Goal: Task Accomplishment & Management: Complete application form

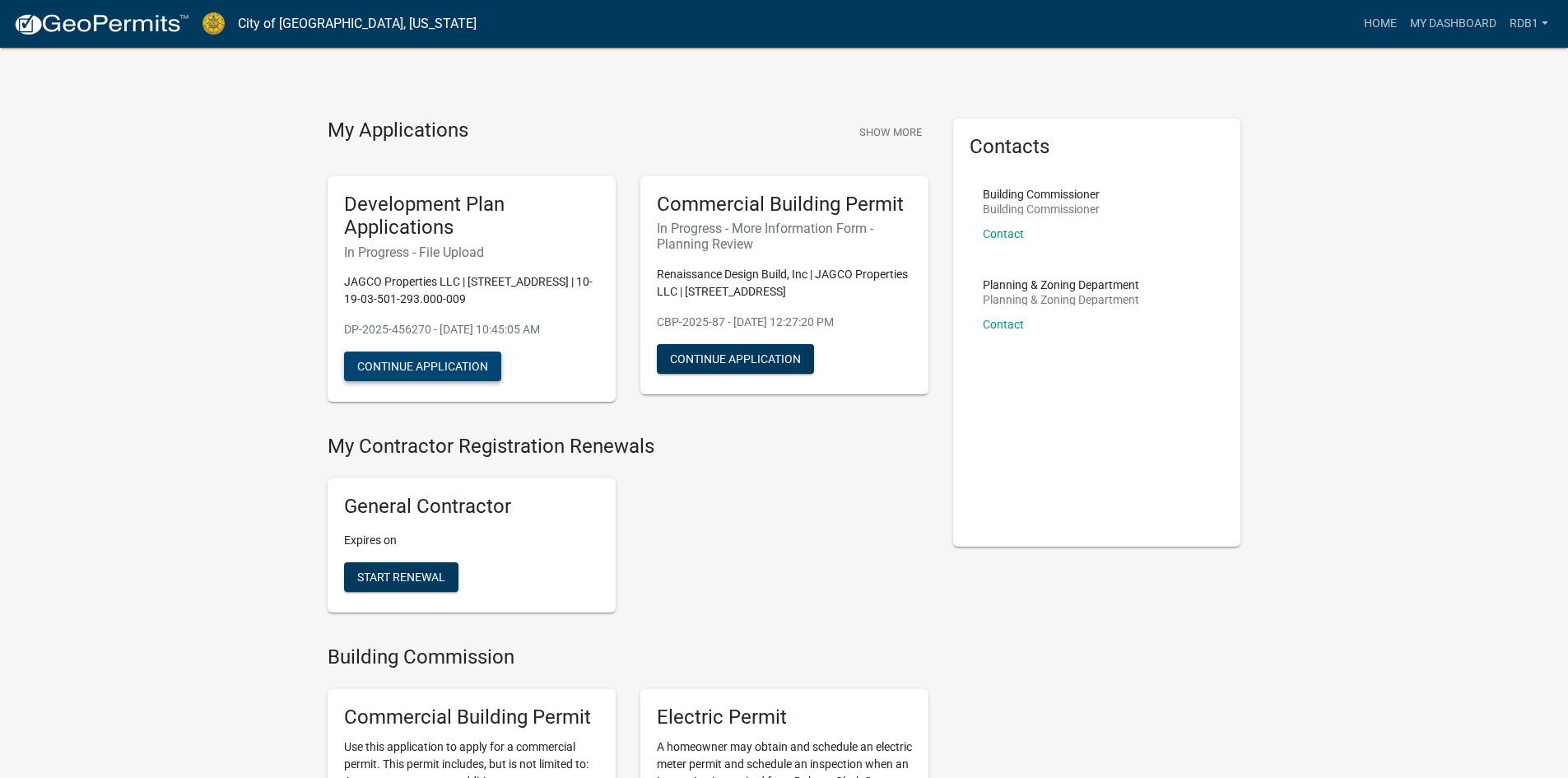
click at [407, 365] on button "Continue Application" at bounding box center [422, 366] width 157 height 30
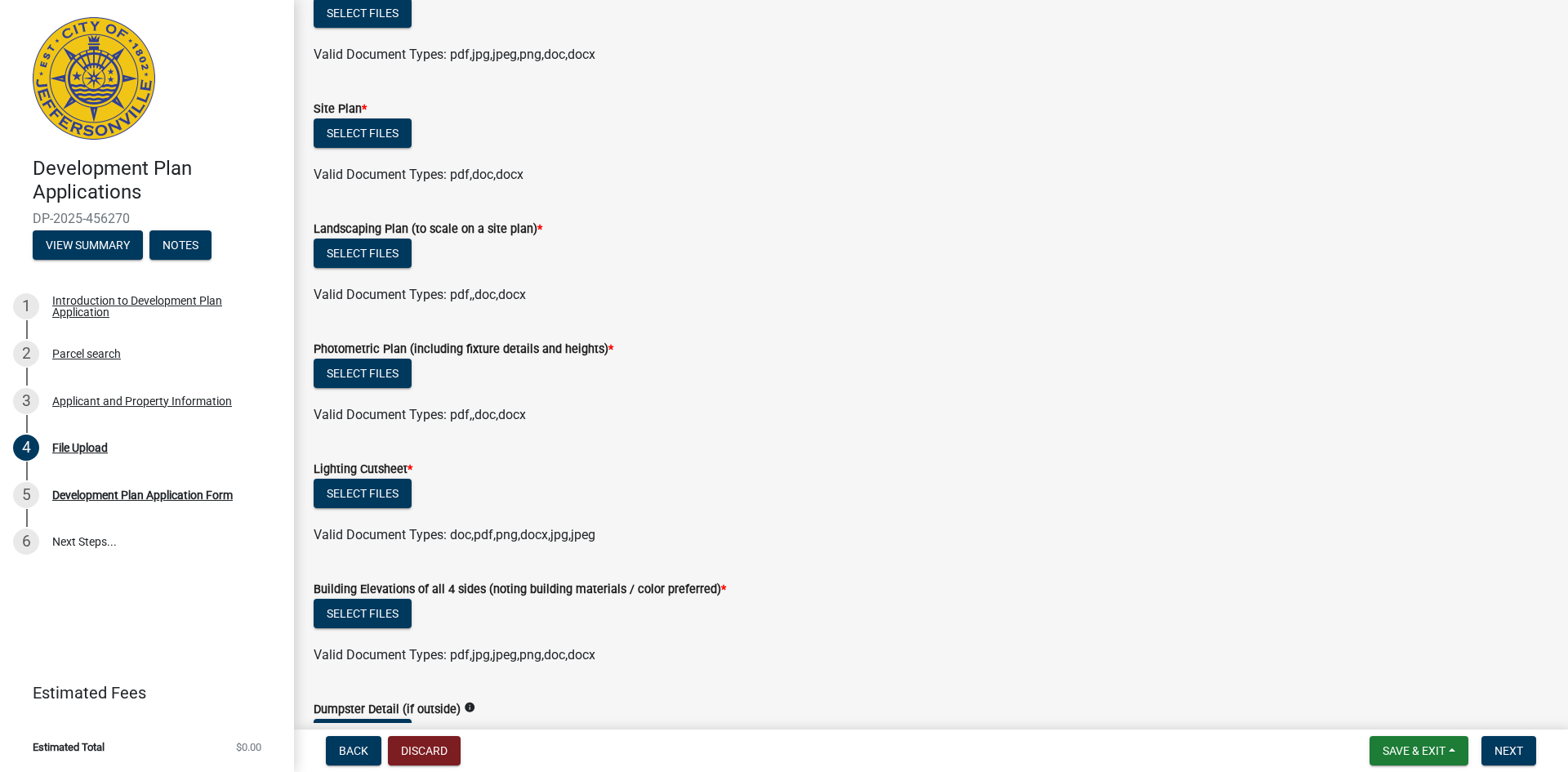
scroll to position [735, 0]
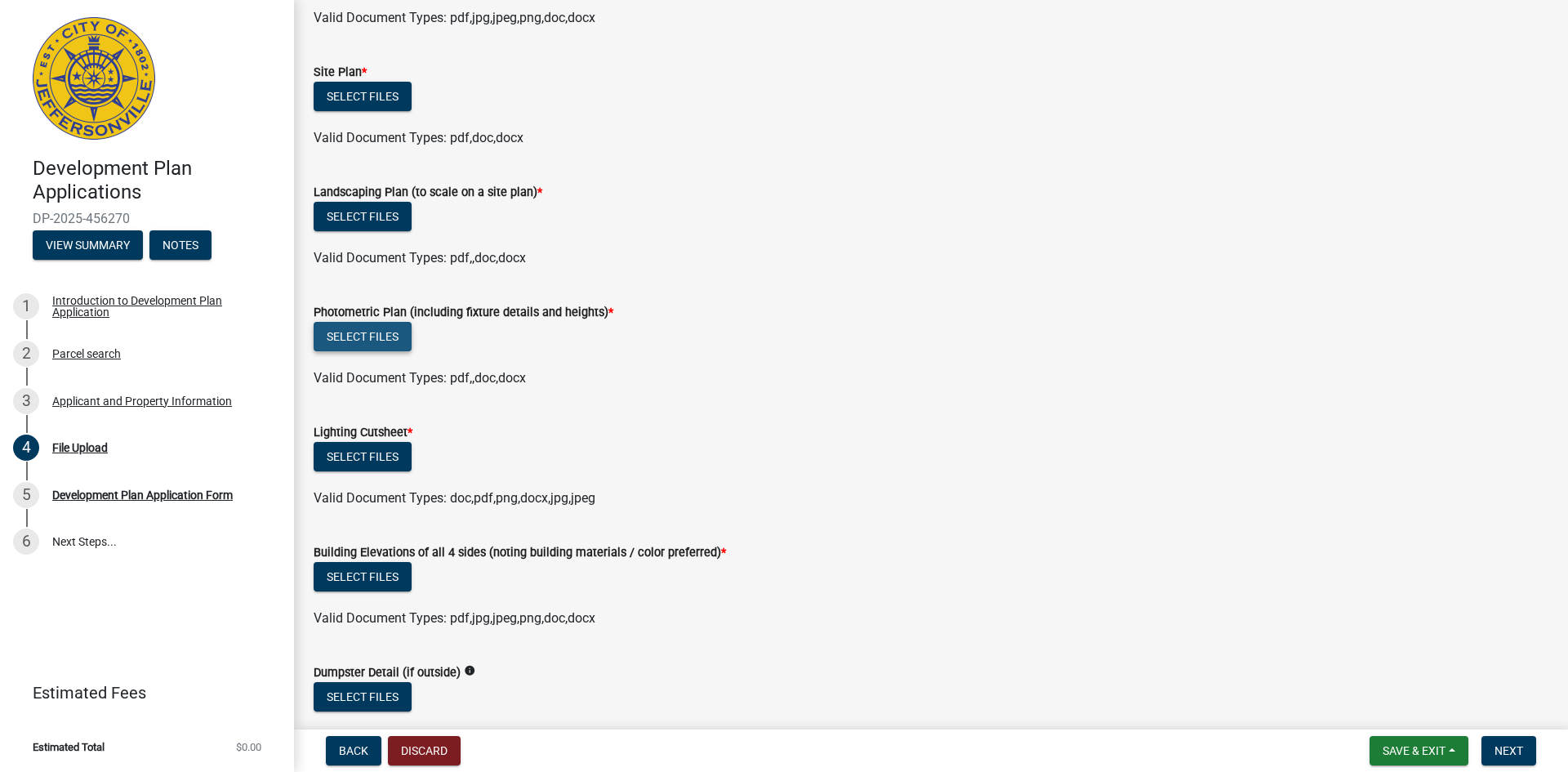
click at [387, 340] on button "Select files" at bounding box center [362, 336] width 98 height 30
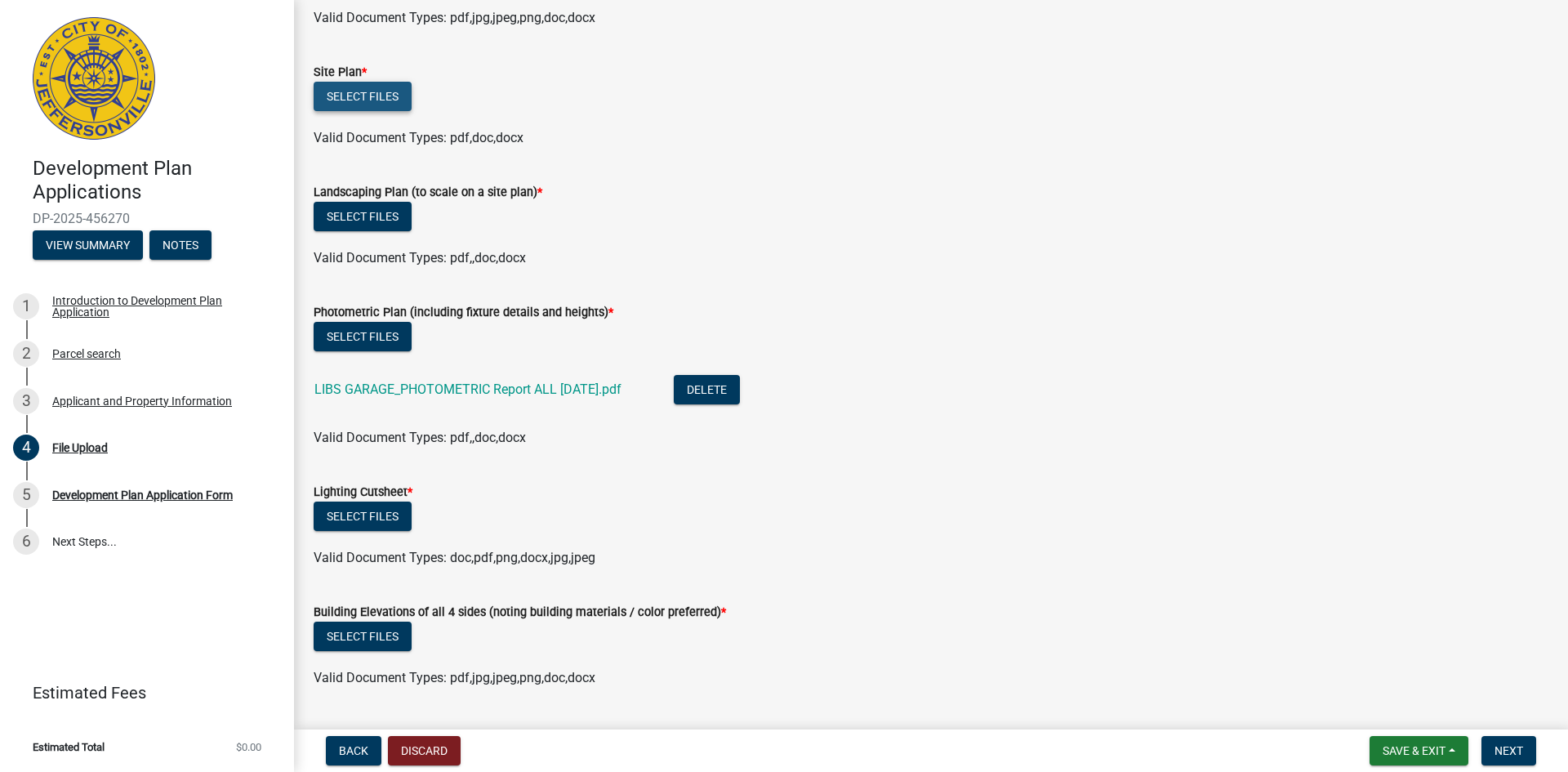
click at [383, 98] on button "Select files" at bounding box center [362, 97] width 98 height 30
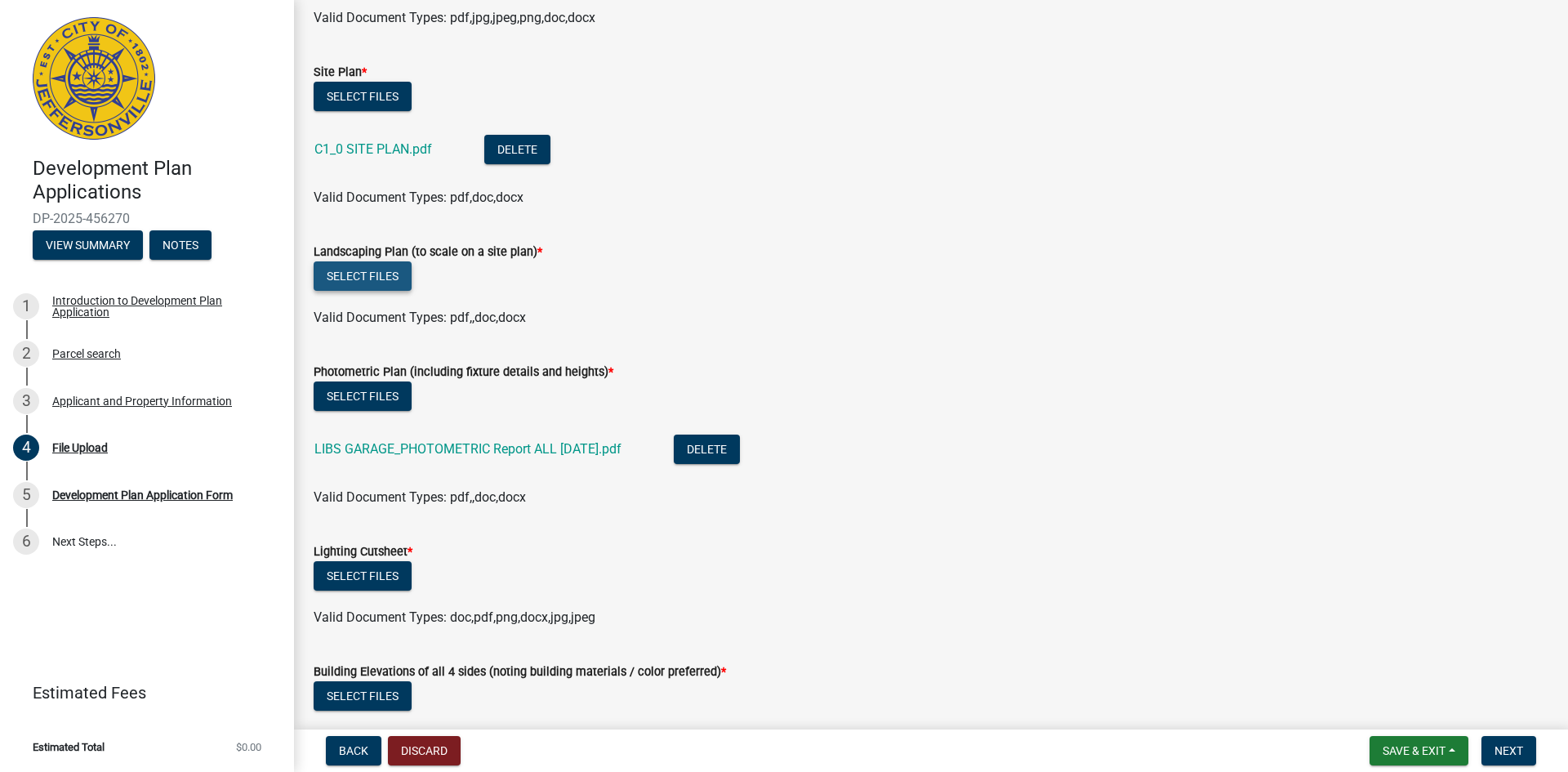
click at [366, 277] on button "Select files" at bounding box center [362, 276] width 98 height 30
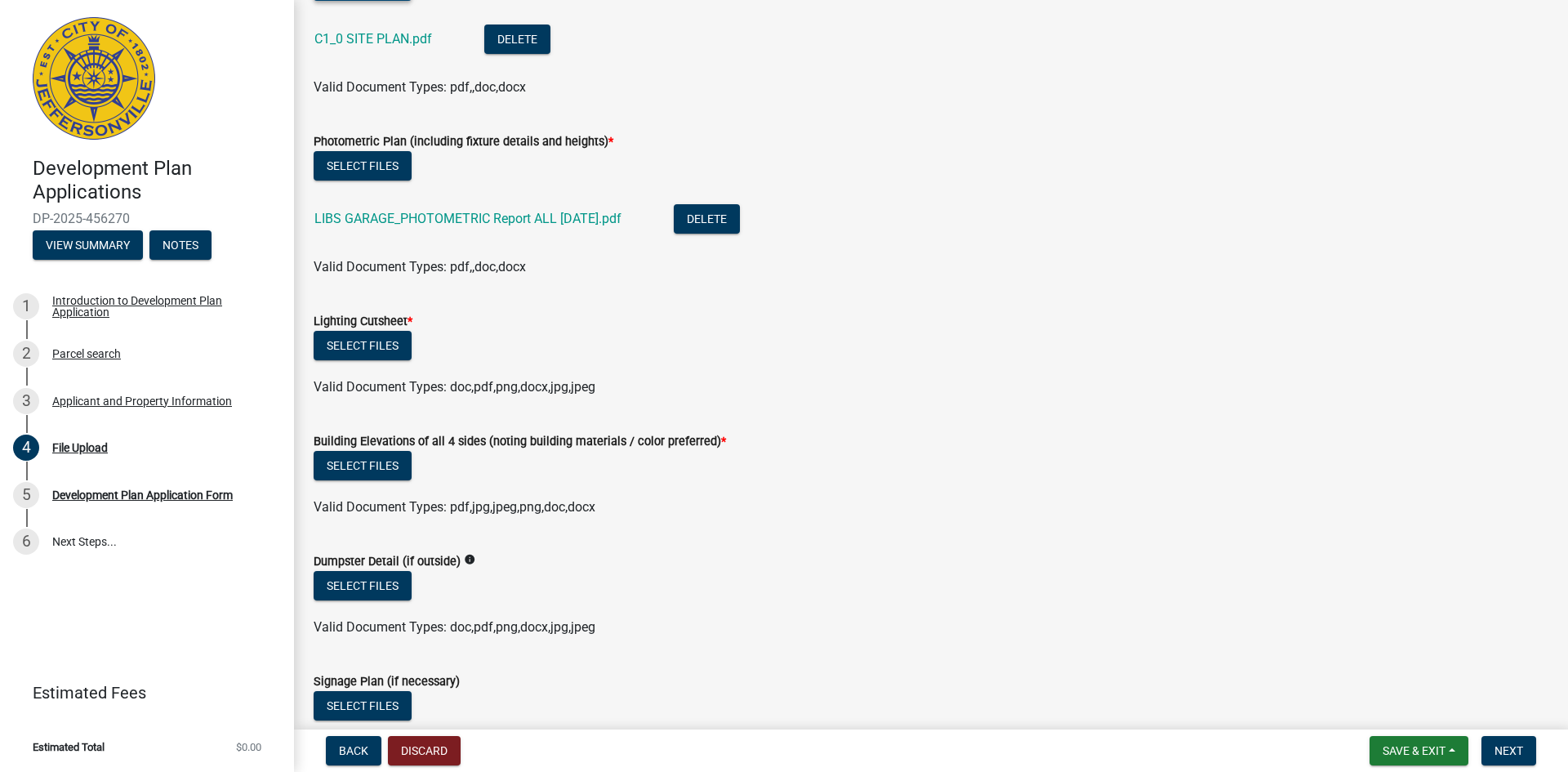
scroll to position [1062, 0]
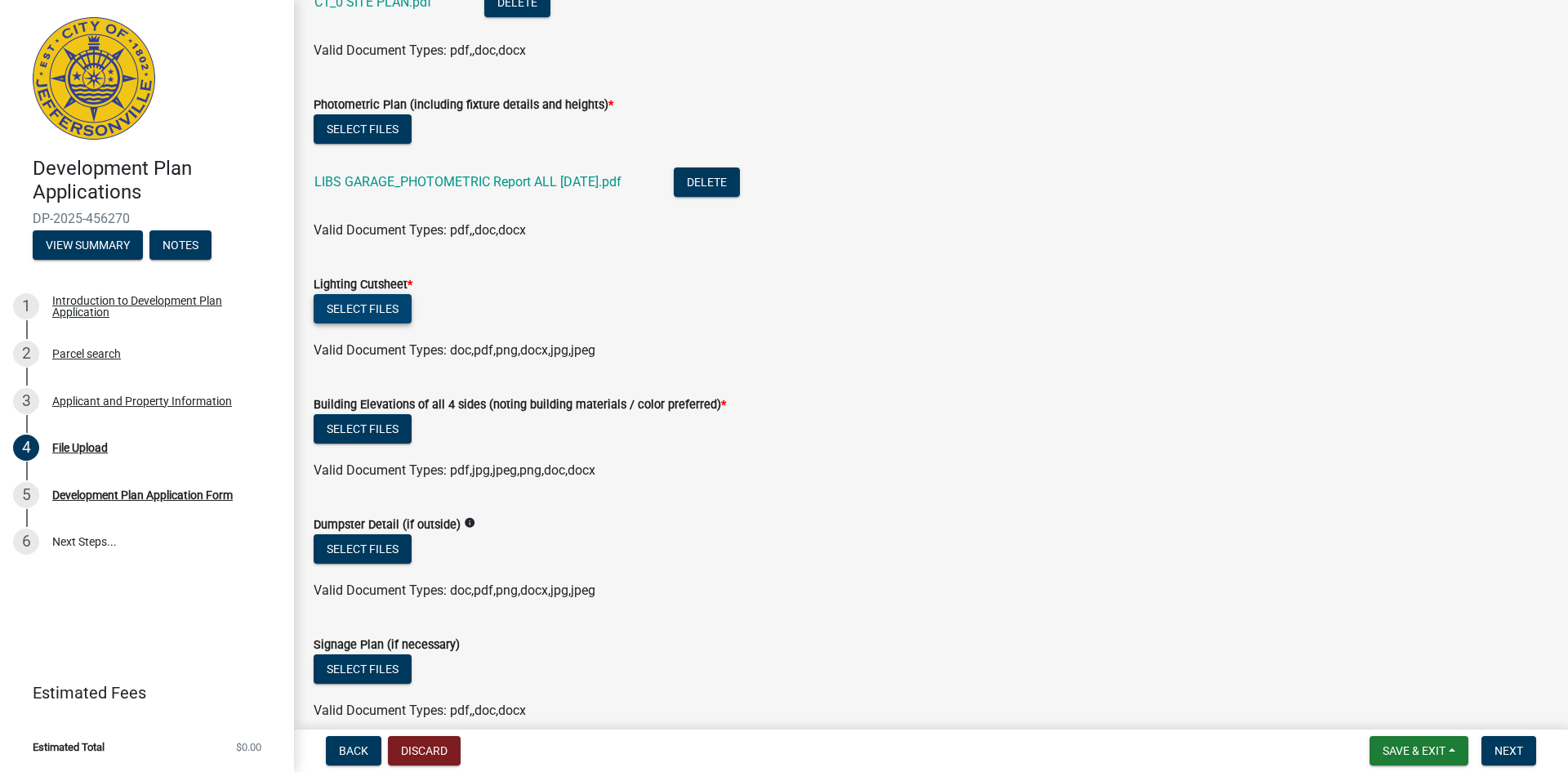
click at [371, 313] on button "Select files" at bounding box center [362, 308] width 98 height 30
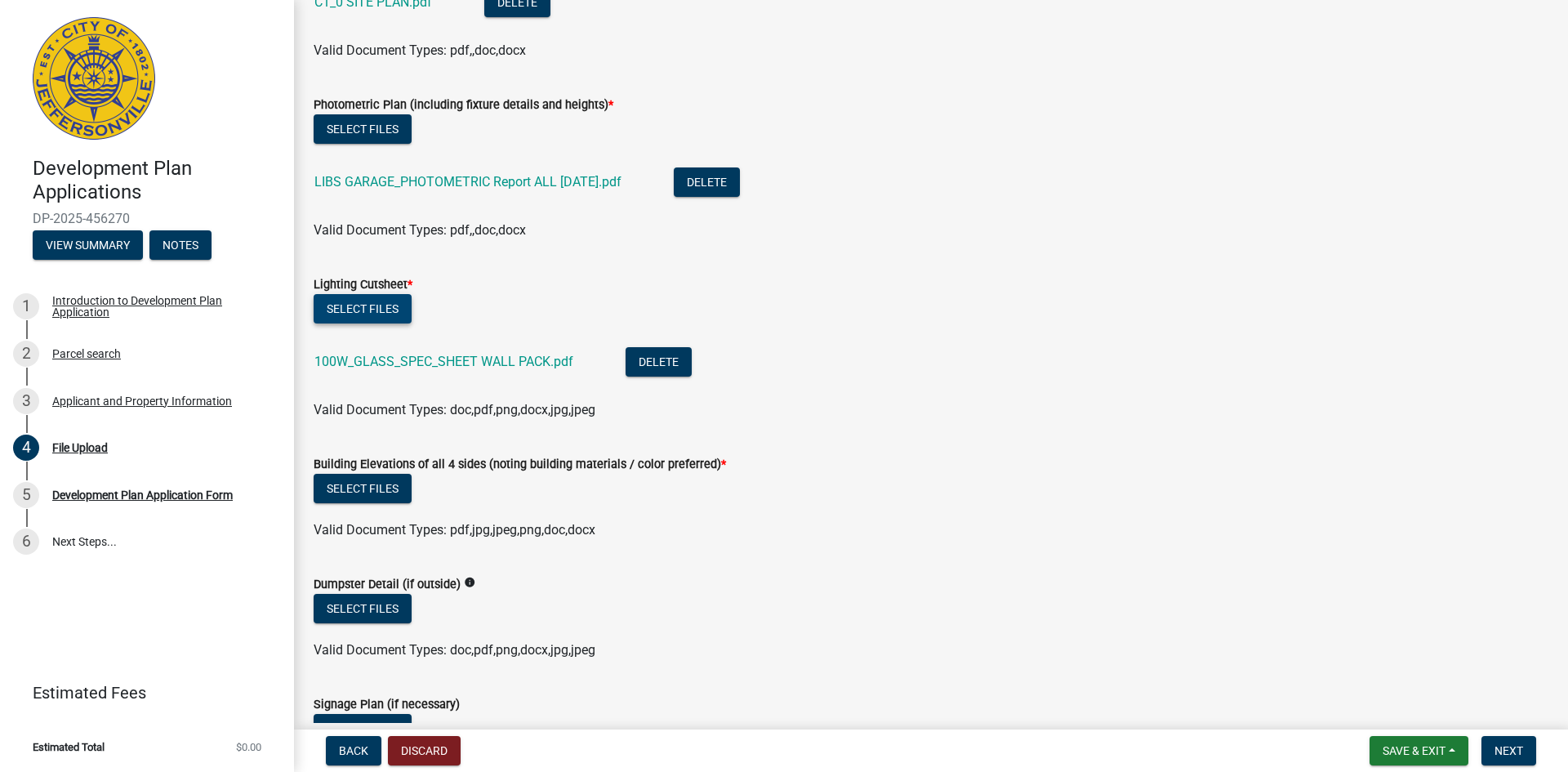
scroll to position [1144, 0]
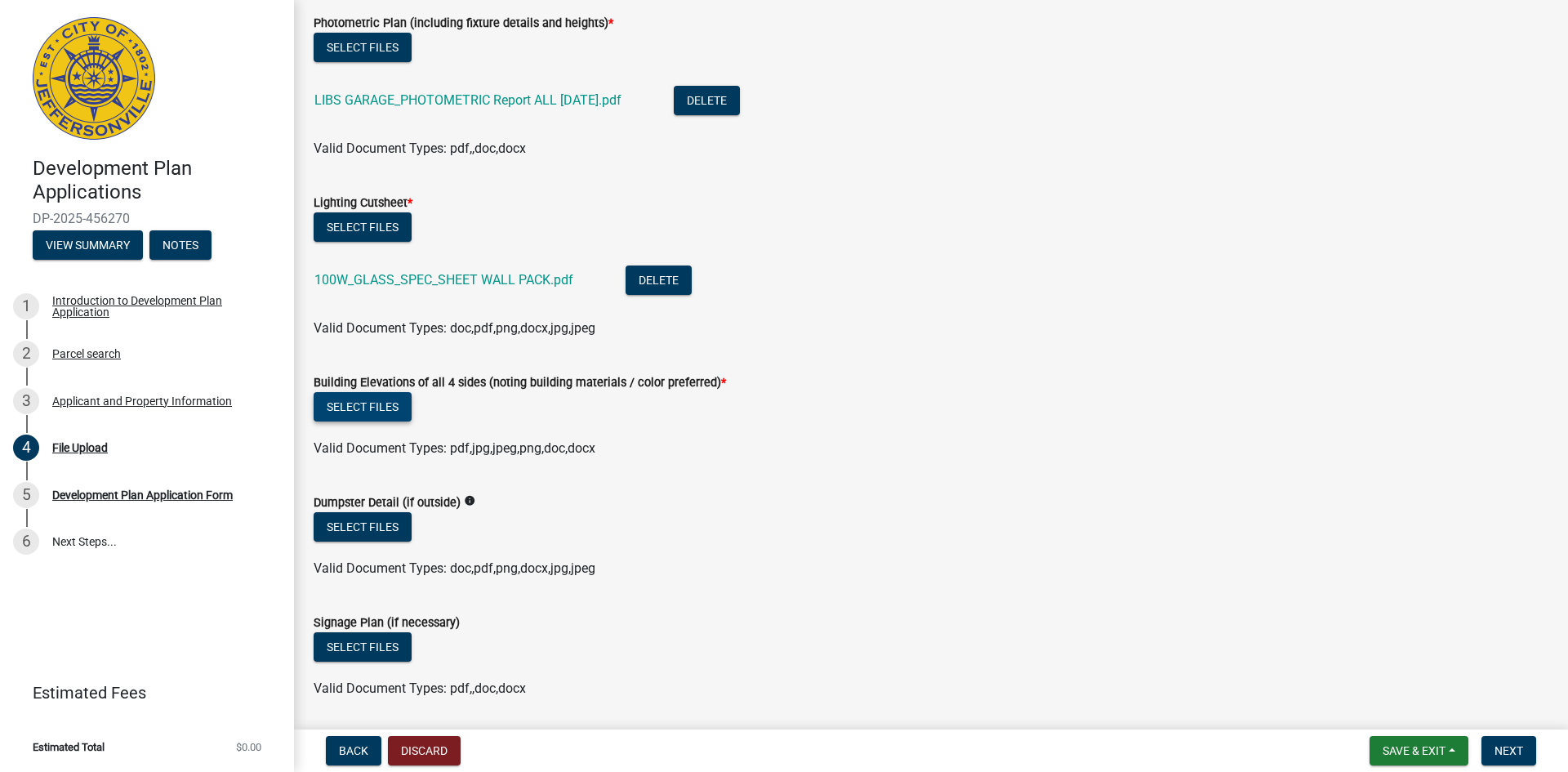
click at [339, 413] on button "Select files" at bounding box center [362, 407] width 98 height 30
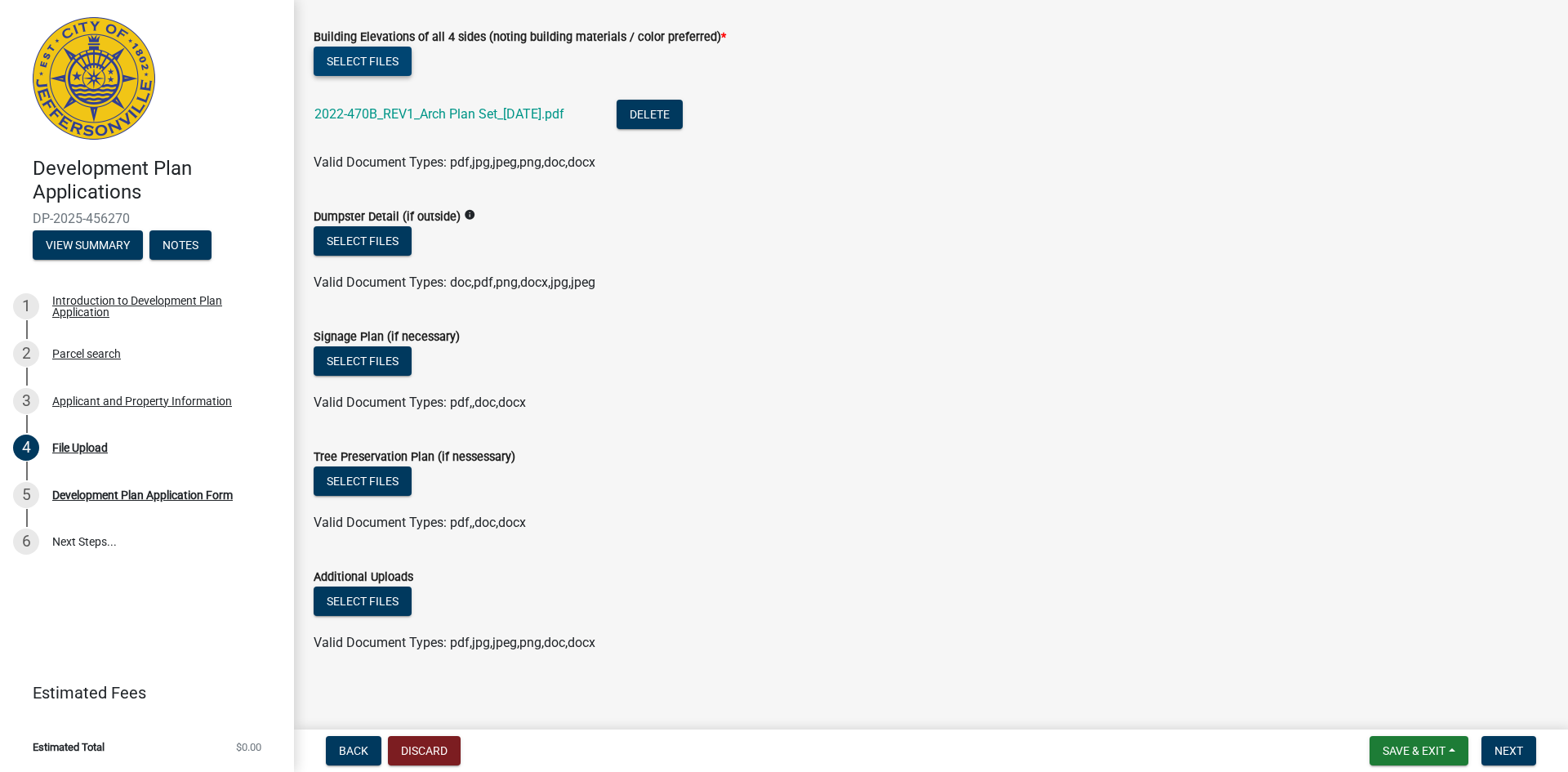
scroll to position [1497, 0]
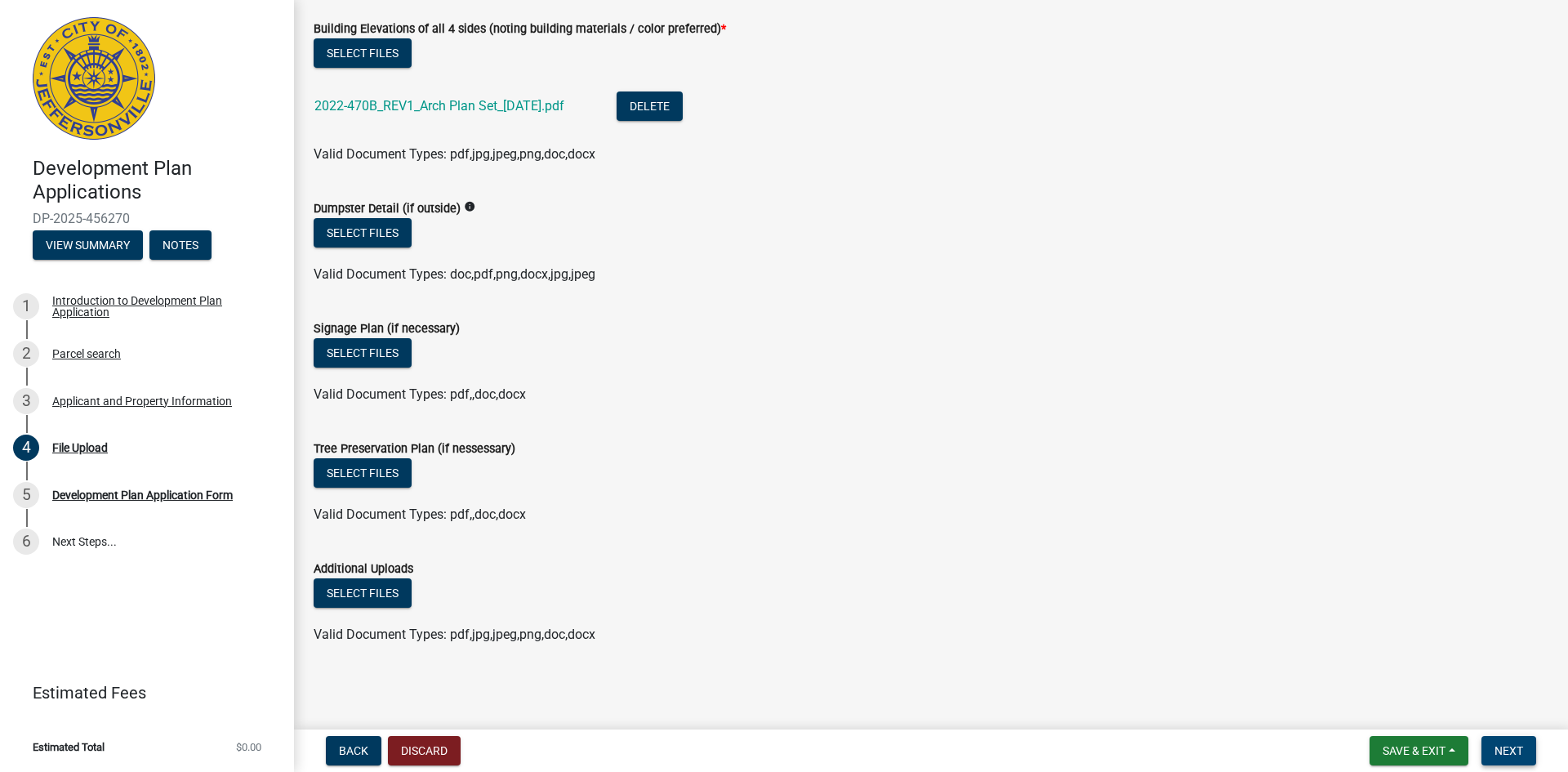
click at [1503, 752] on span "Next" at bounding box center [1508, 751] width 29 height 13
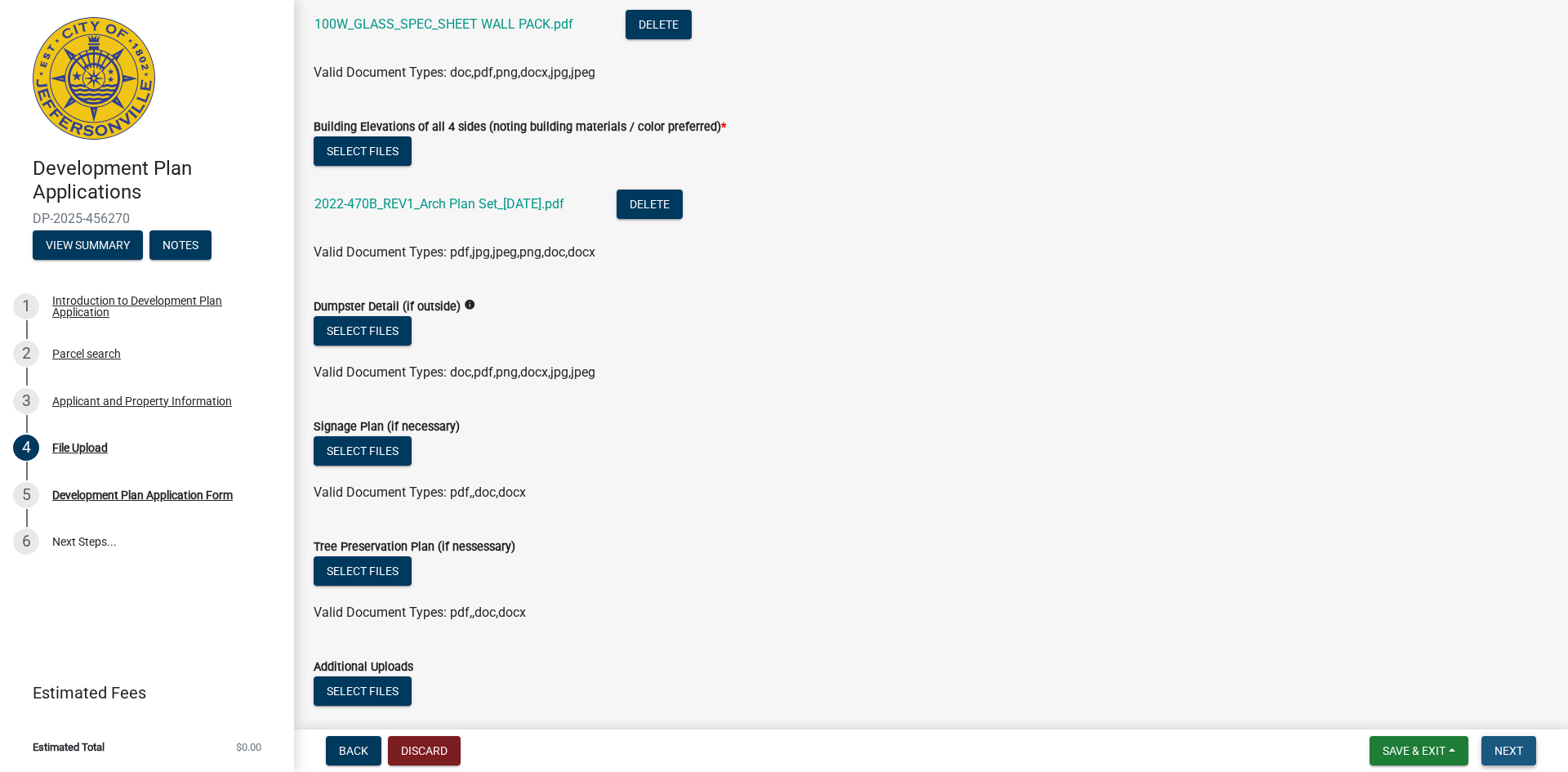
scroll to position [1596, 0]
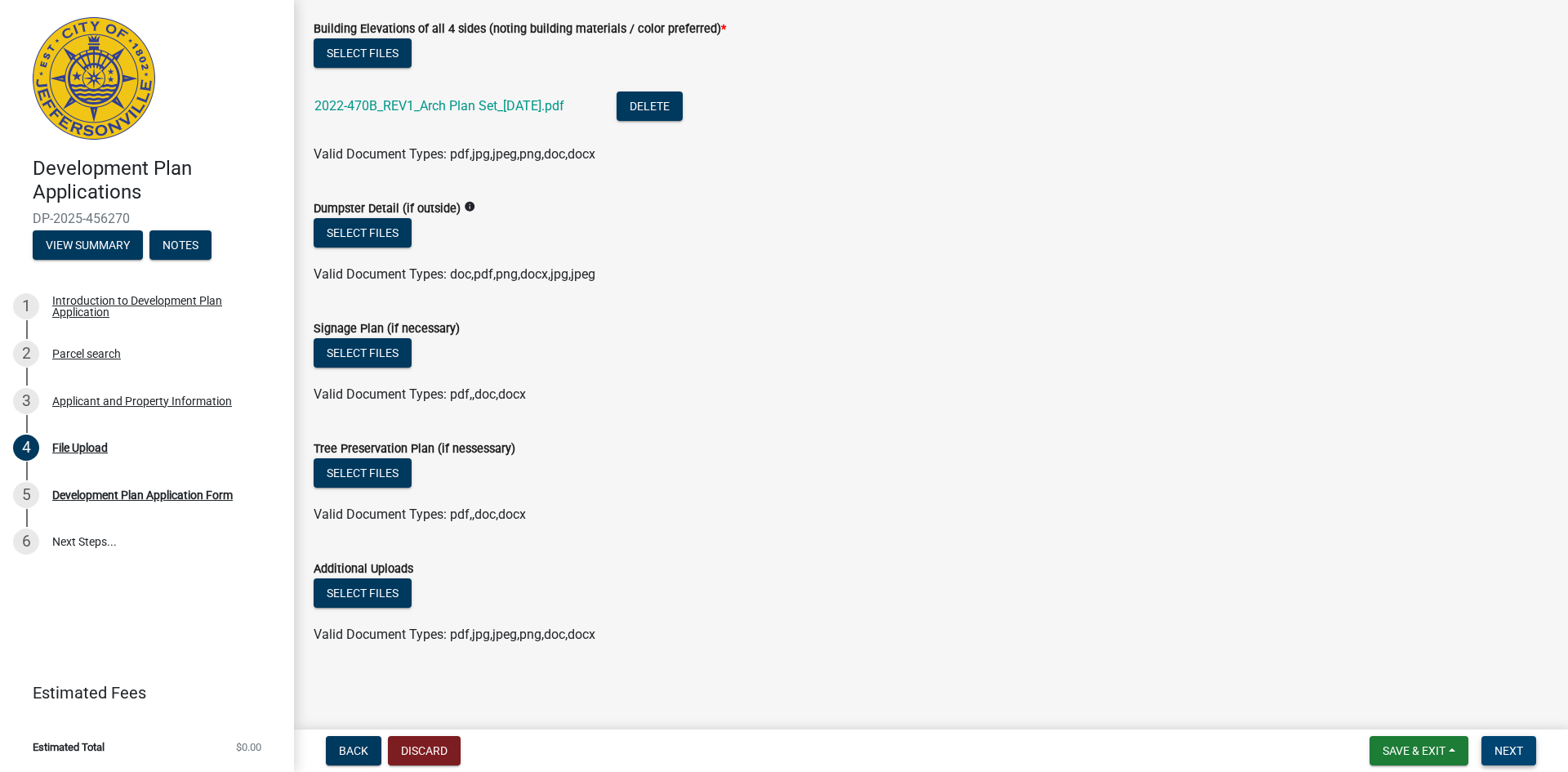
click at [1512, 755] on span "Next" at bounding box center [1508, 751] width 29 height 13
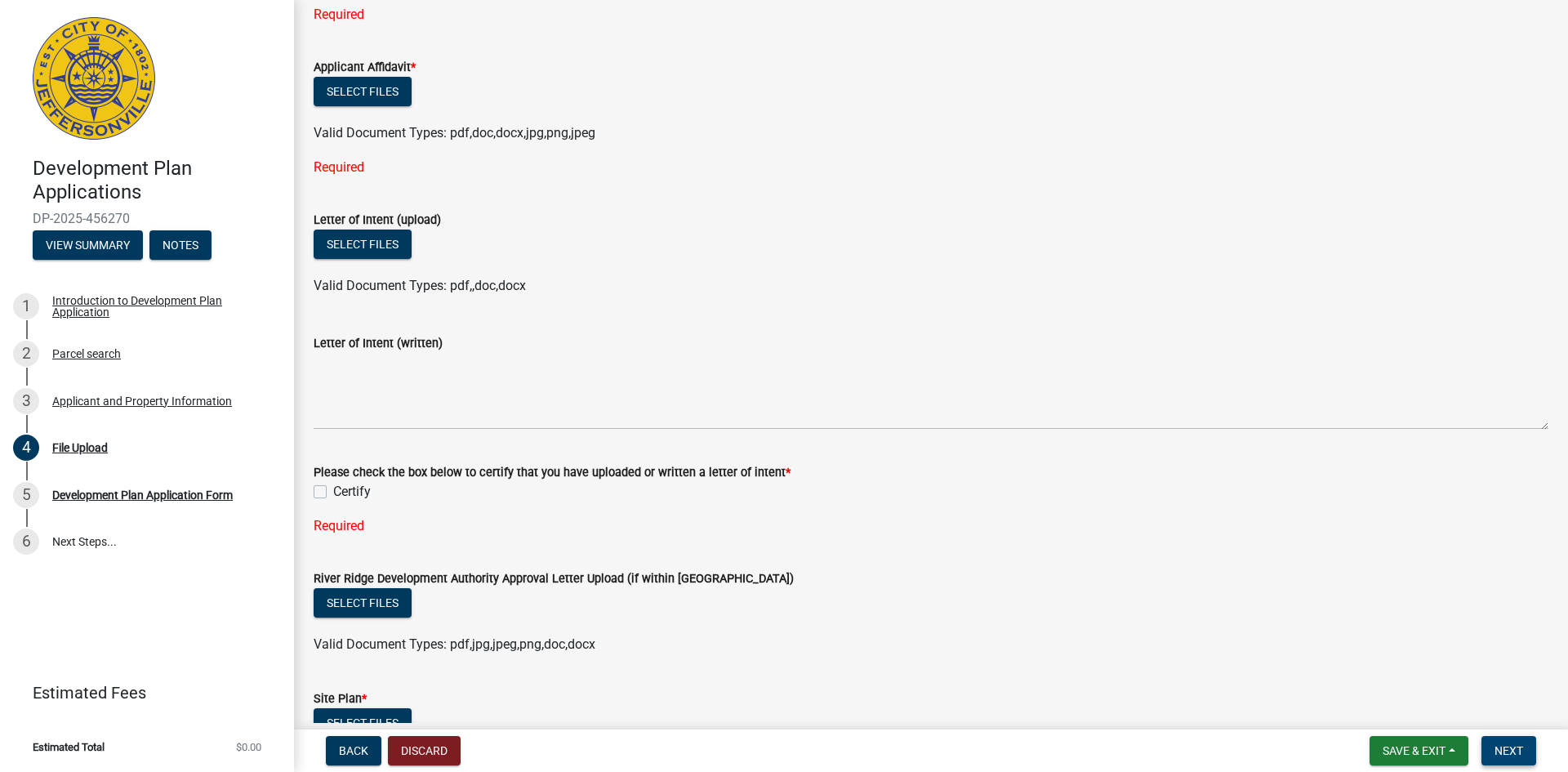
scroll to position [0, 0]
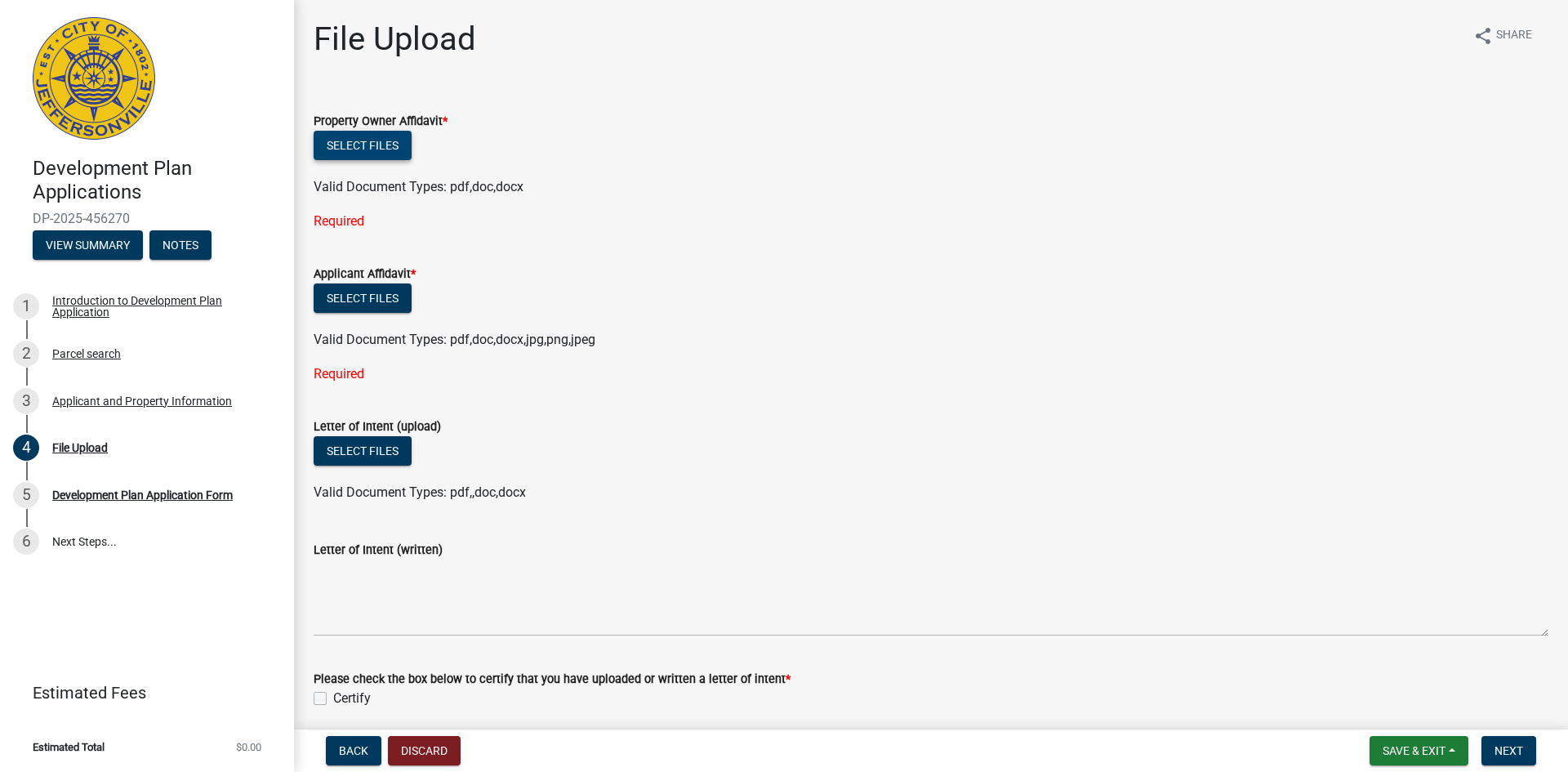
click at [382, 147] on button "Select files" at bounding box center [362, 145] width 98 height 30
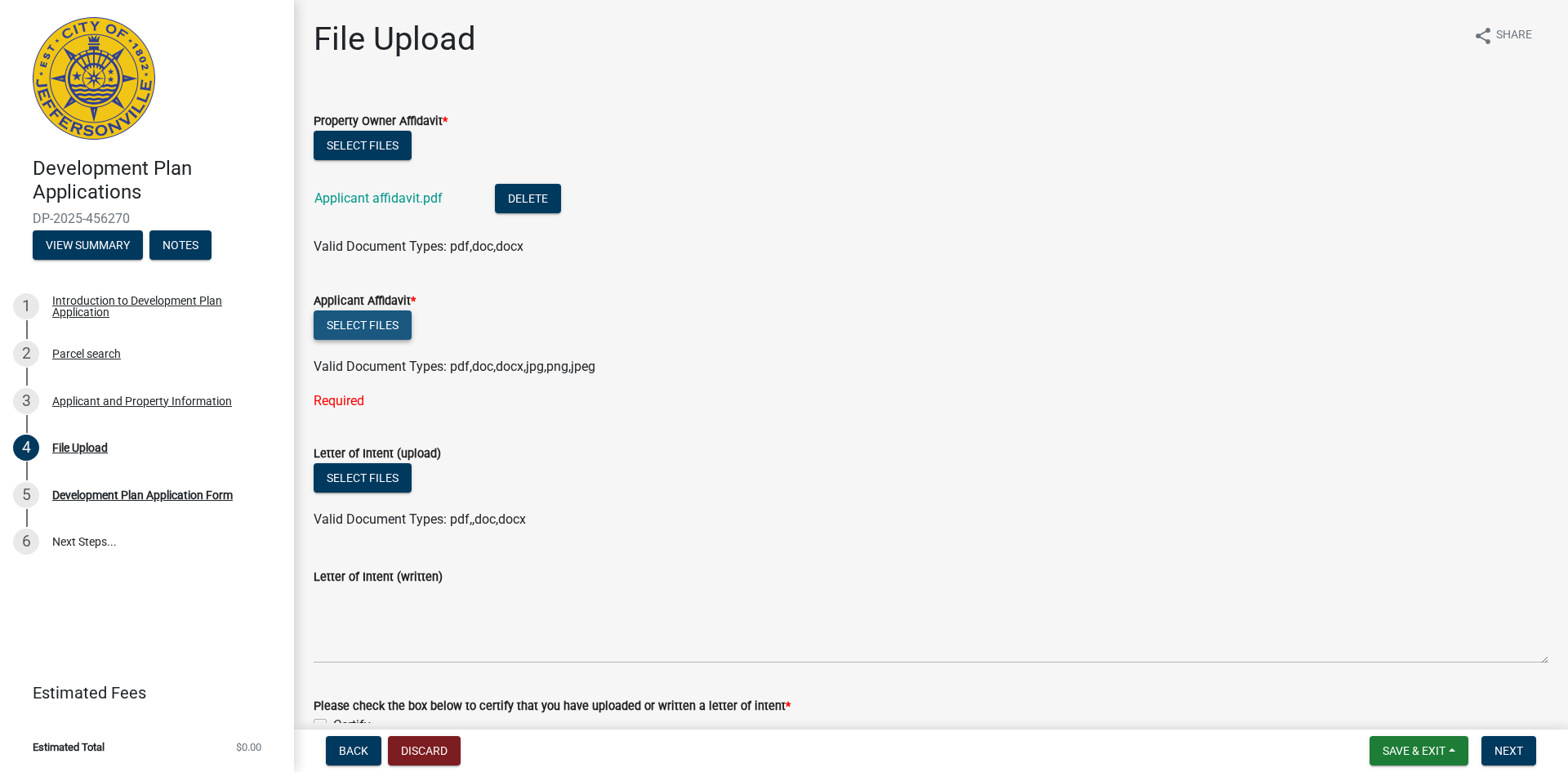
click at [358, 329] on button "Select files" at bounding box center [362, 325] width 98 height 30
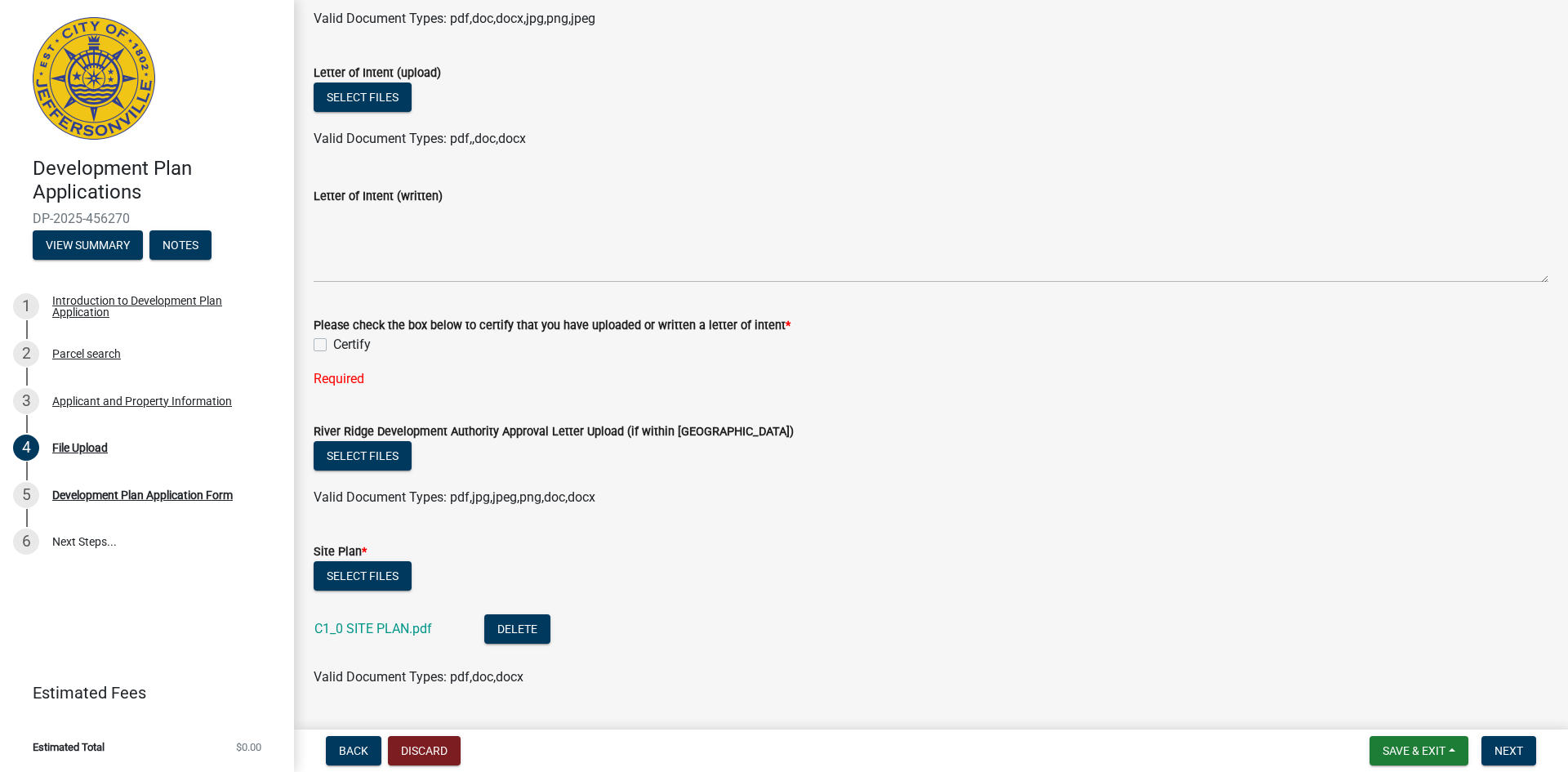
scroll to position [409, 0]
click at [376, 582] on button "Select files" at bounding box center [362, 575] width 98 height 30
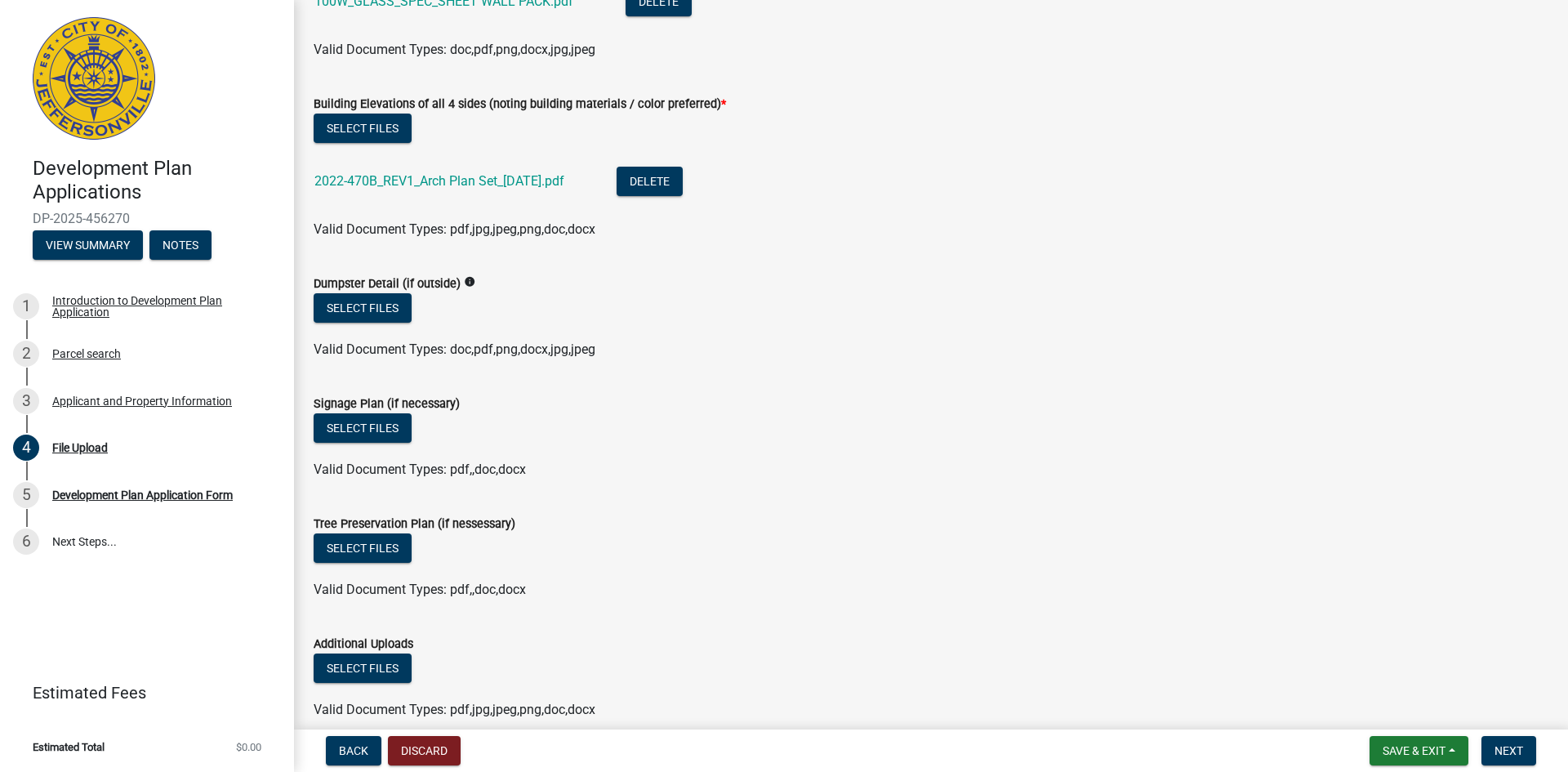
scroll to position [1709, 0]
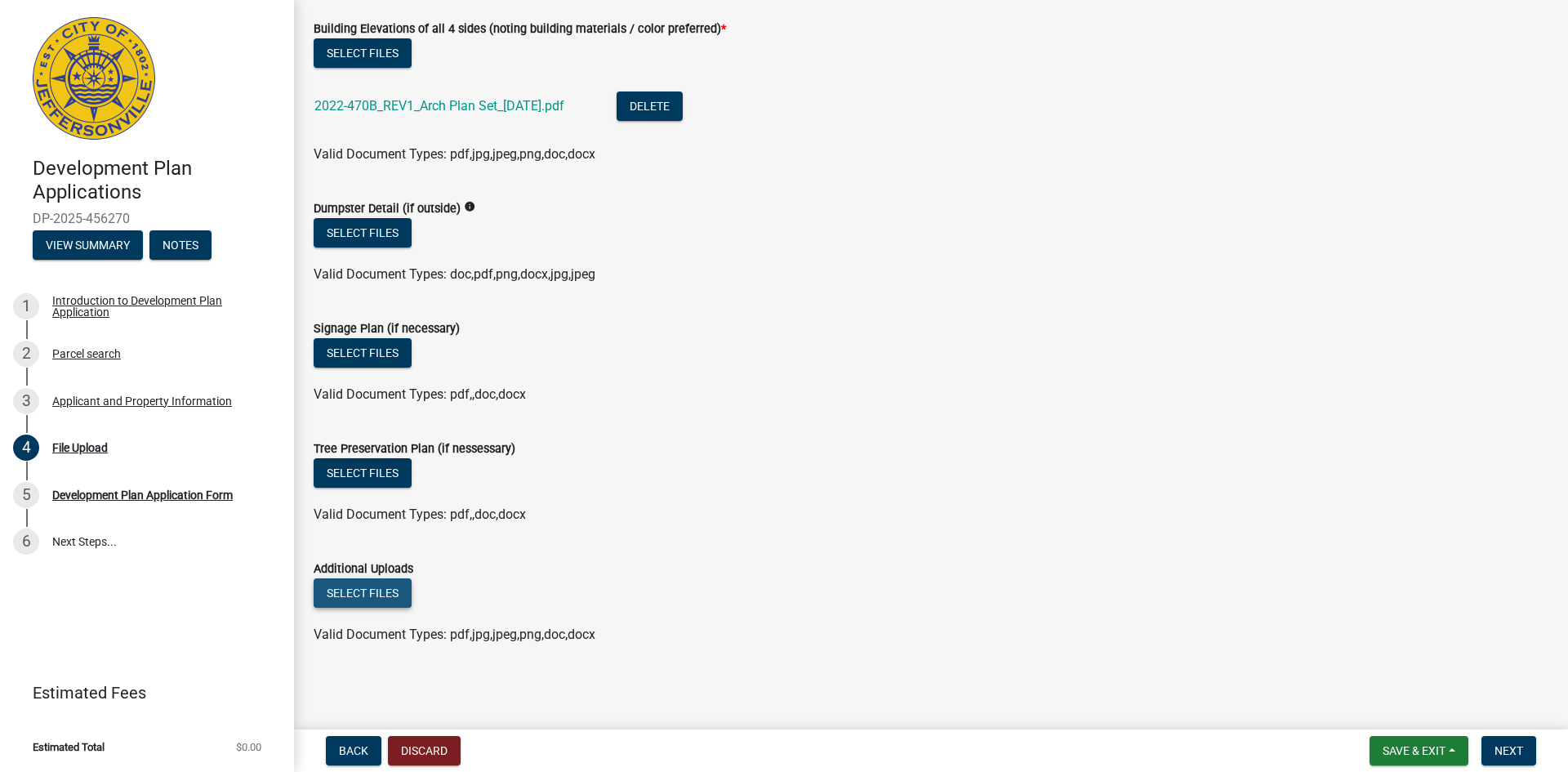
click at [370, 588] on button "Select files" at bounding box center [362, 593] width 98 height 30
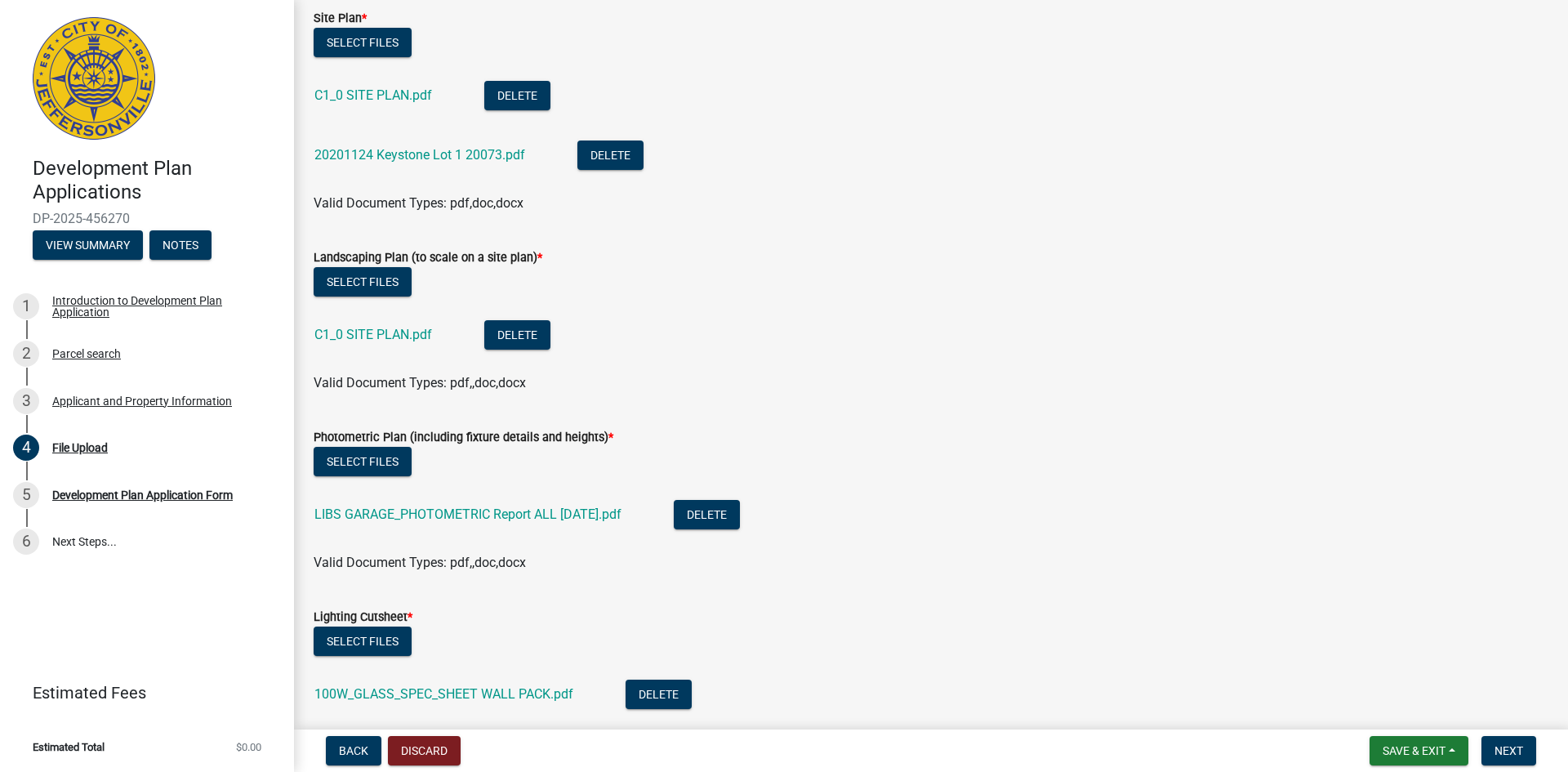
scroll to position [980, 0]
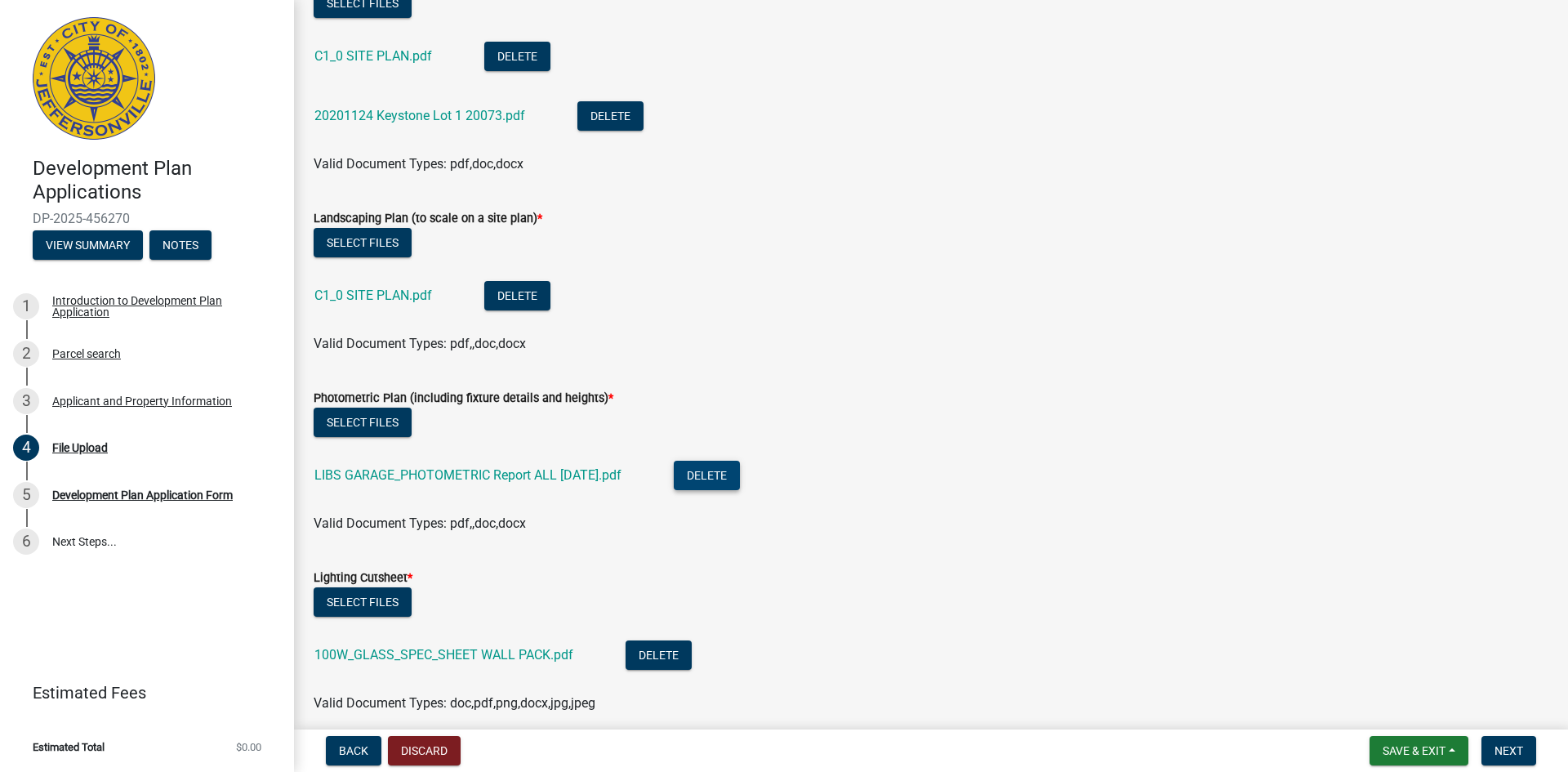
click at [740, 482] on button "Delete" at bounding box center [706, 476] width 66 height 30
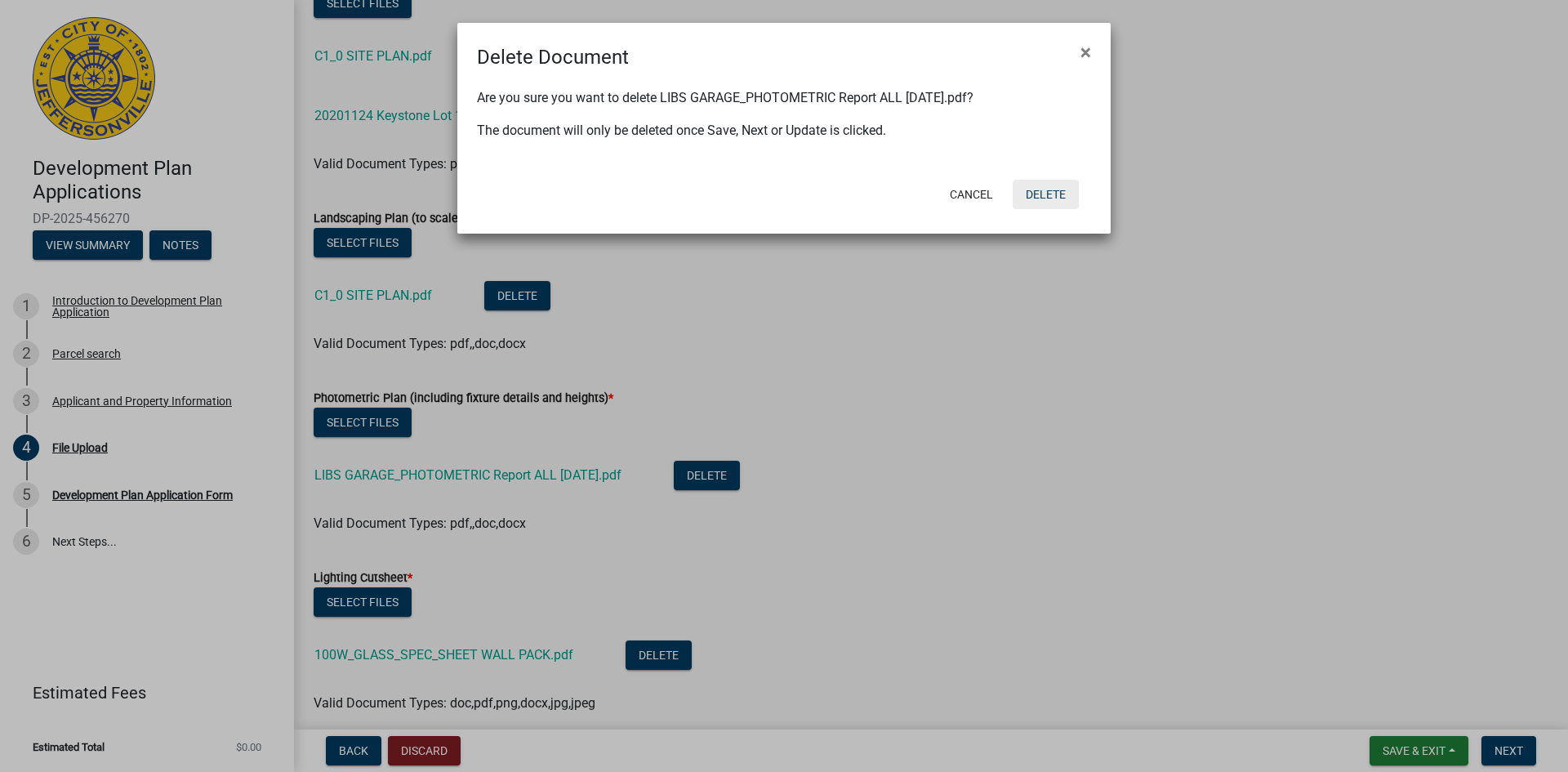
click at [1053, 201] on button "Delete" at bounding box center [1046, 194] width 66 height 30
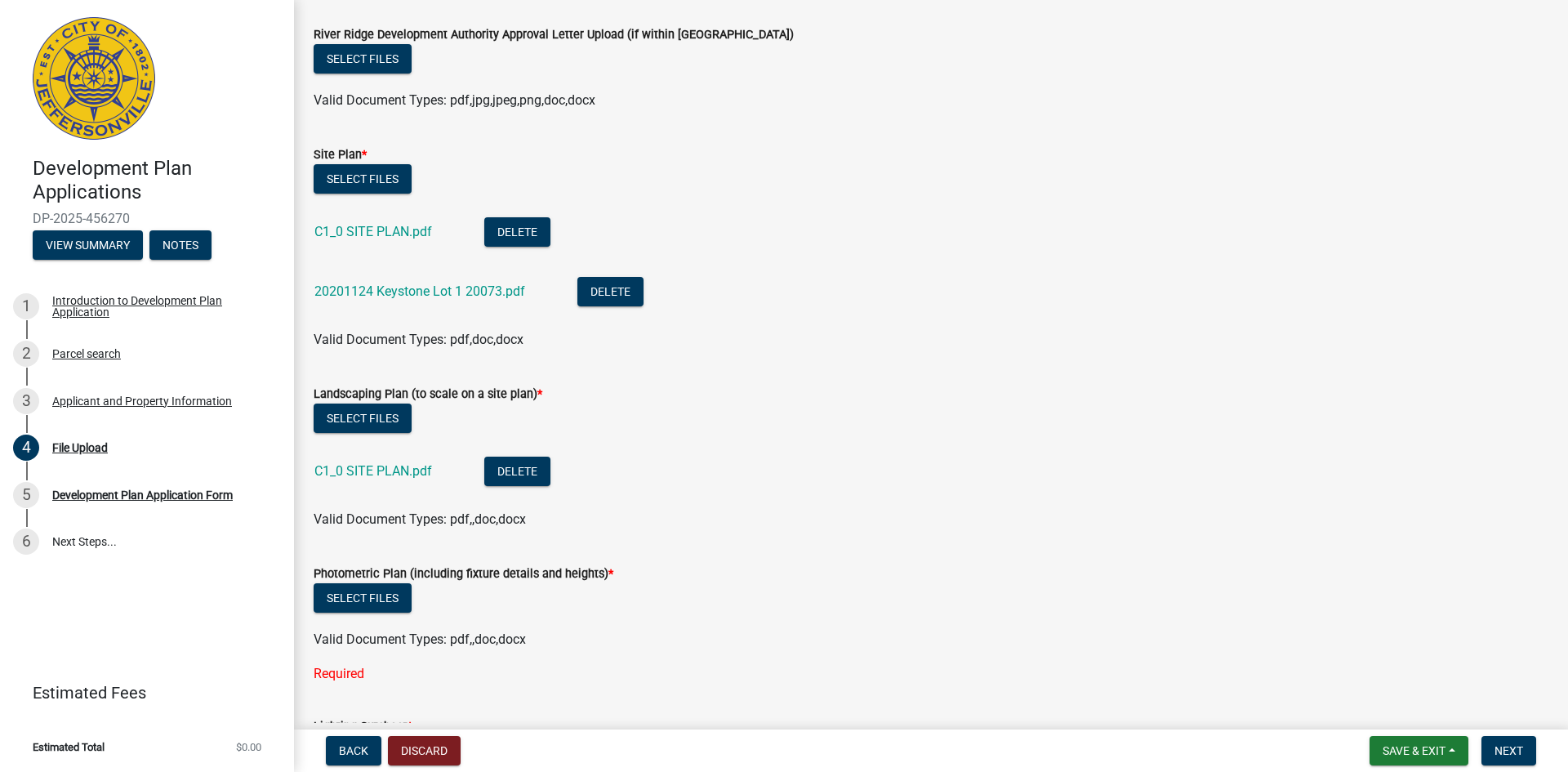
scroll to position [735, 0]
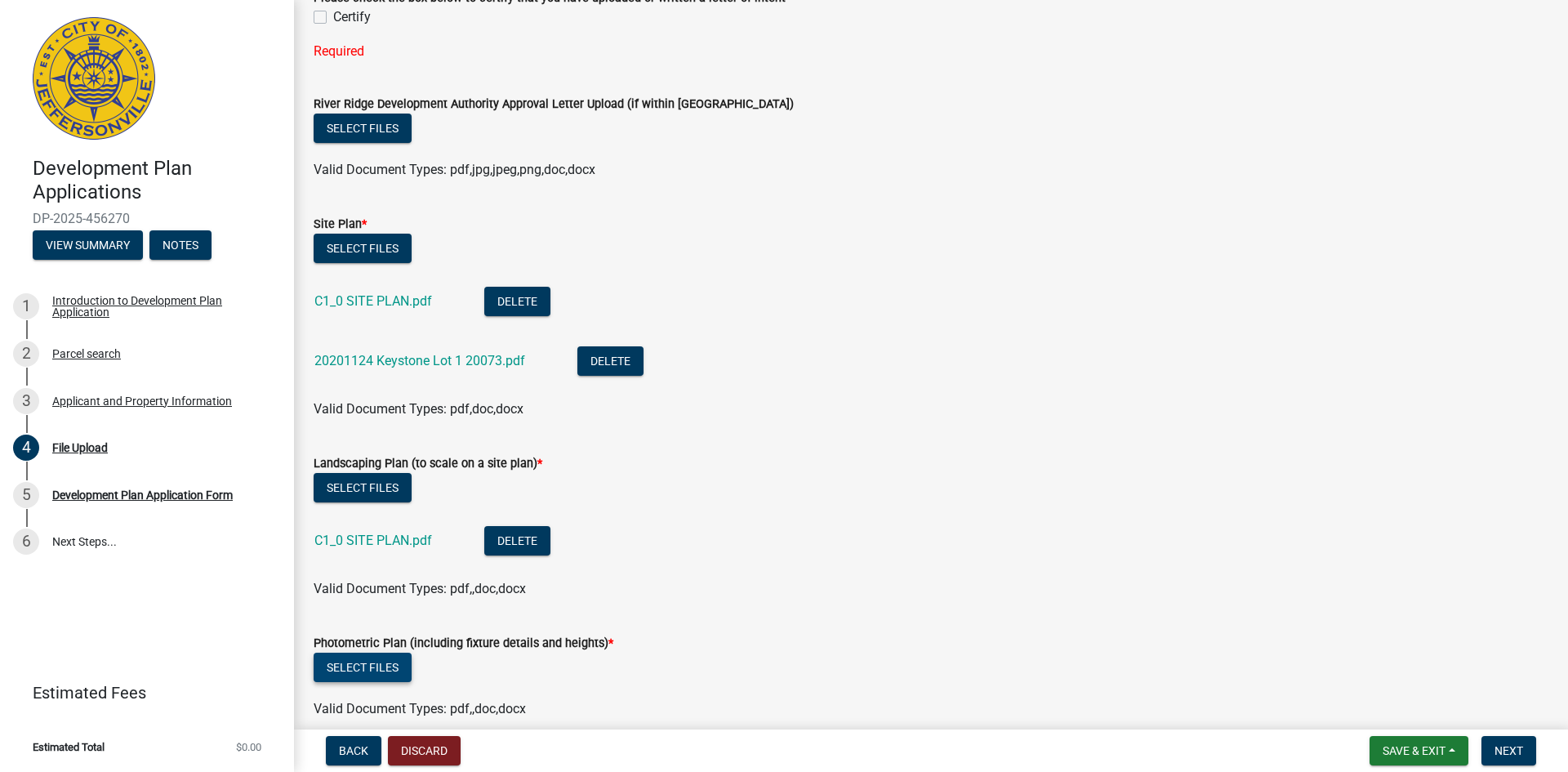
click at [391, 674] on button "Select files" at bounding box center [362, 668] width 98 height 30
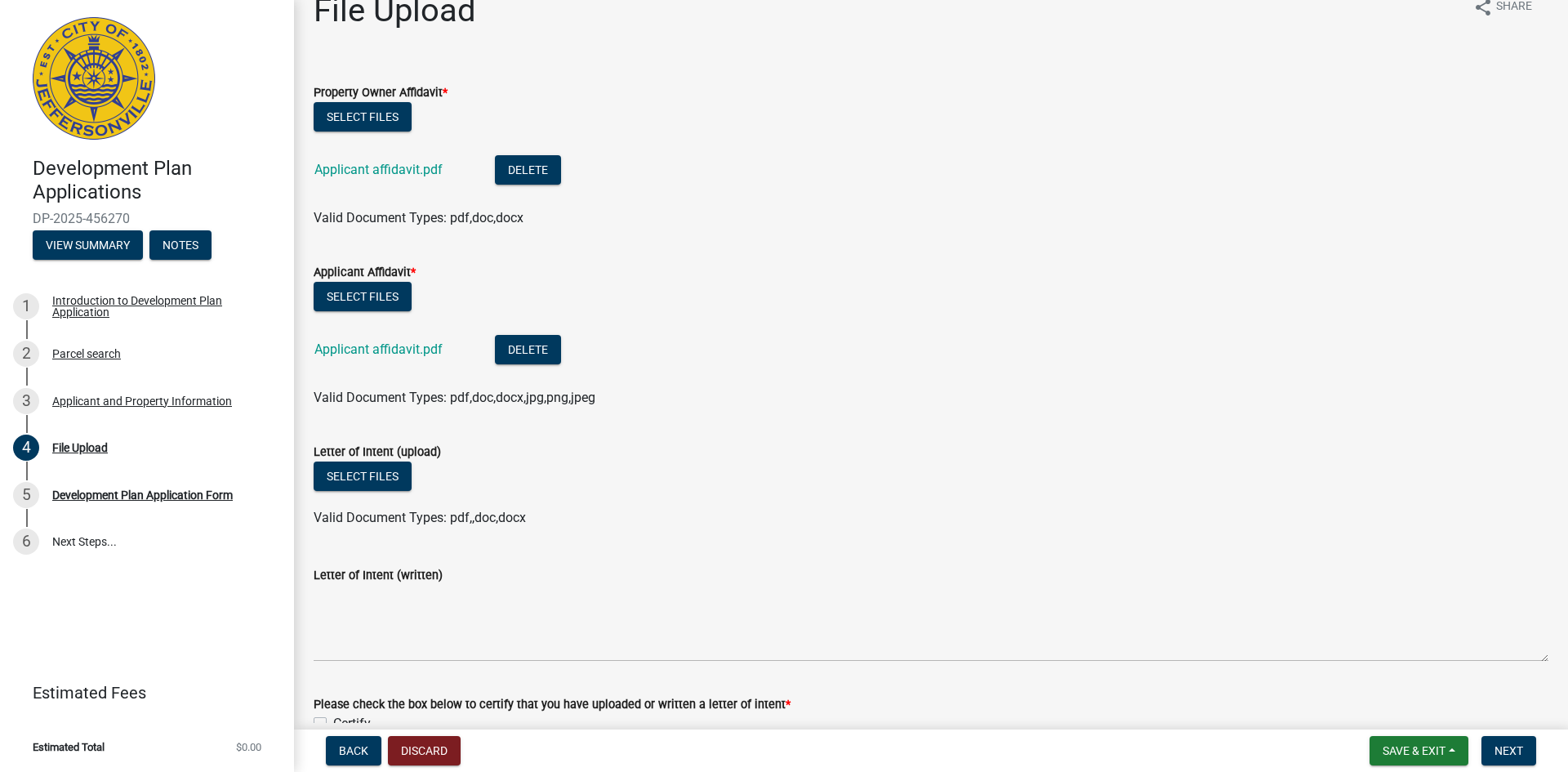
scroll to position [0, 0]
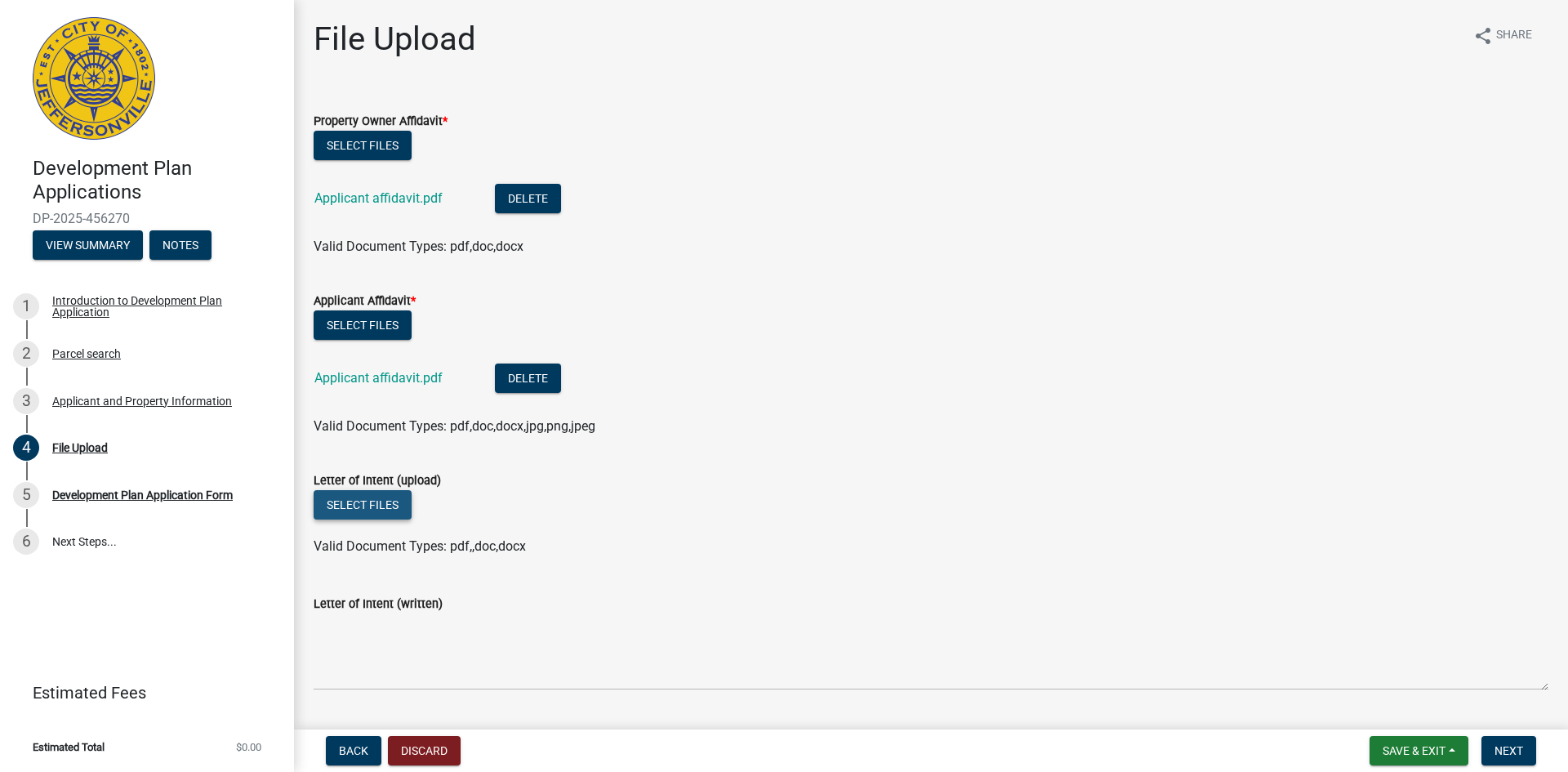
click at [369, 503] on button "Select files" at bounding box center [362, 505] width 98 height 30
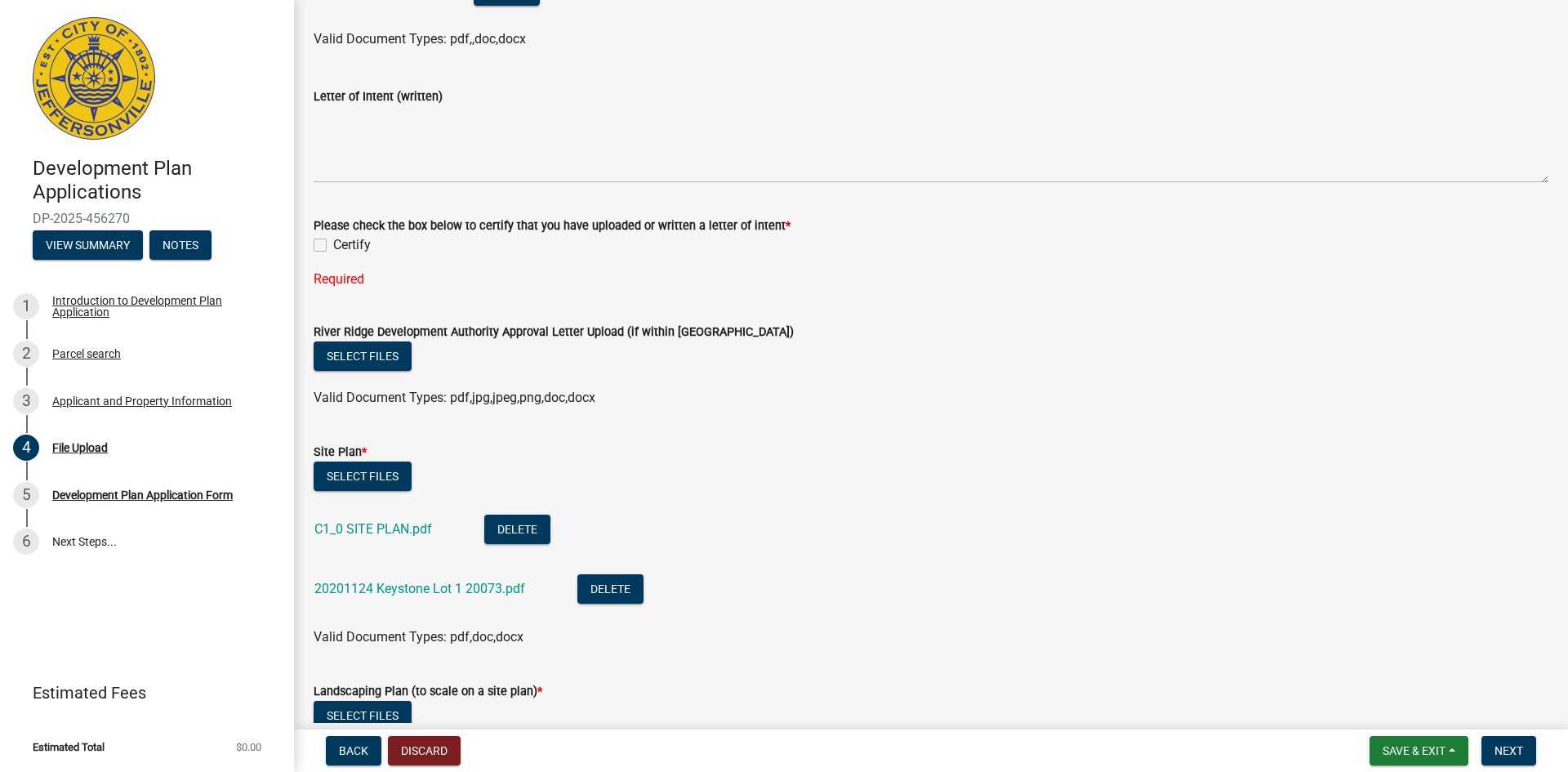
scroll to position [572, 0]
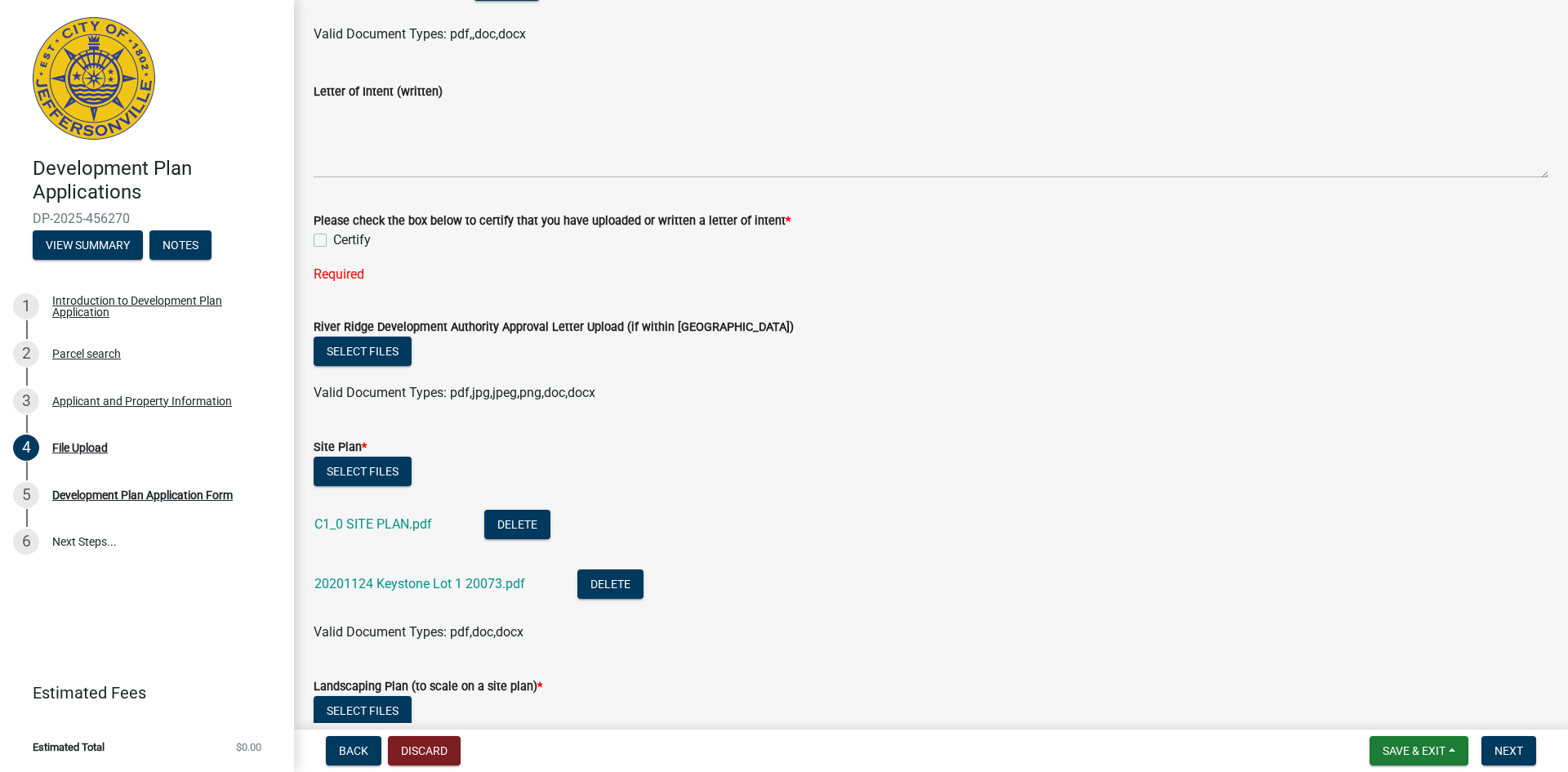
click at [333, 239] on label "Certify" at bounding box center [352, 240] width 38 height 20
click at [333, 239] on input "Certify" at bounding box center [338, 235] width 11 height 11
checkbox input "true"
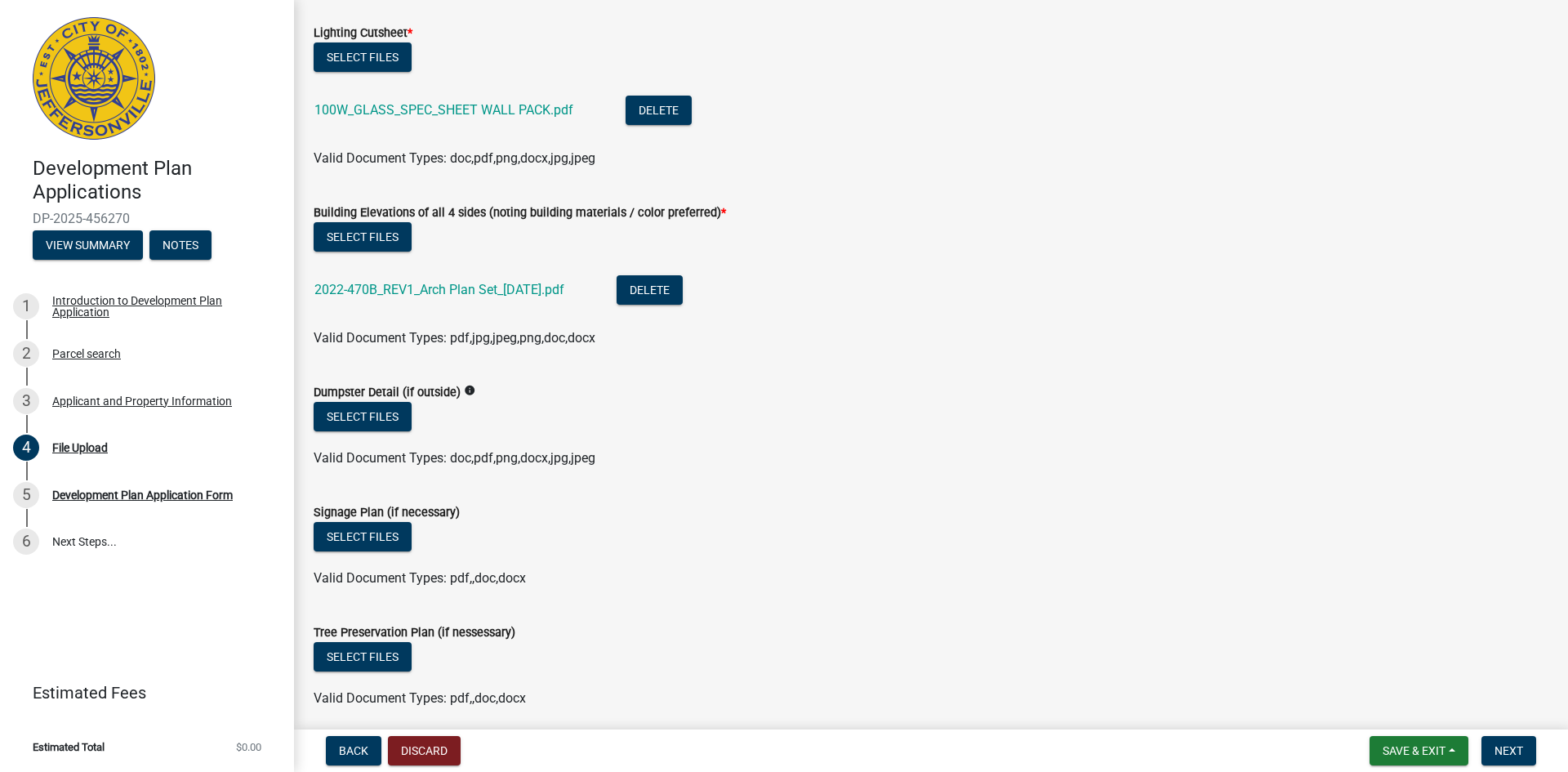
scroll to position [1795, 0]
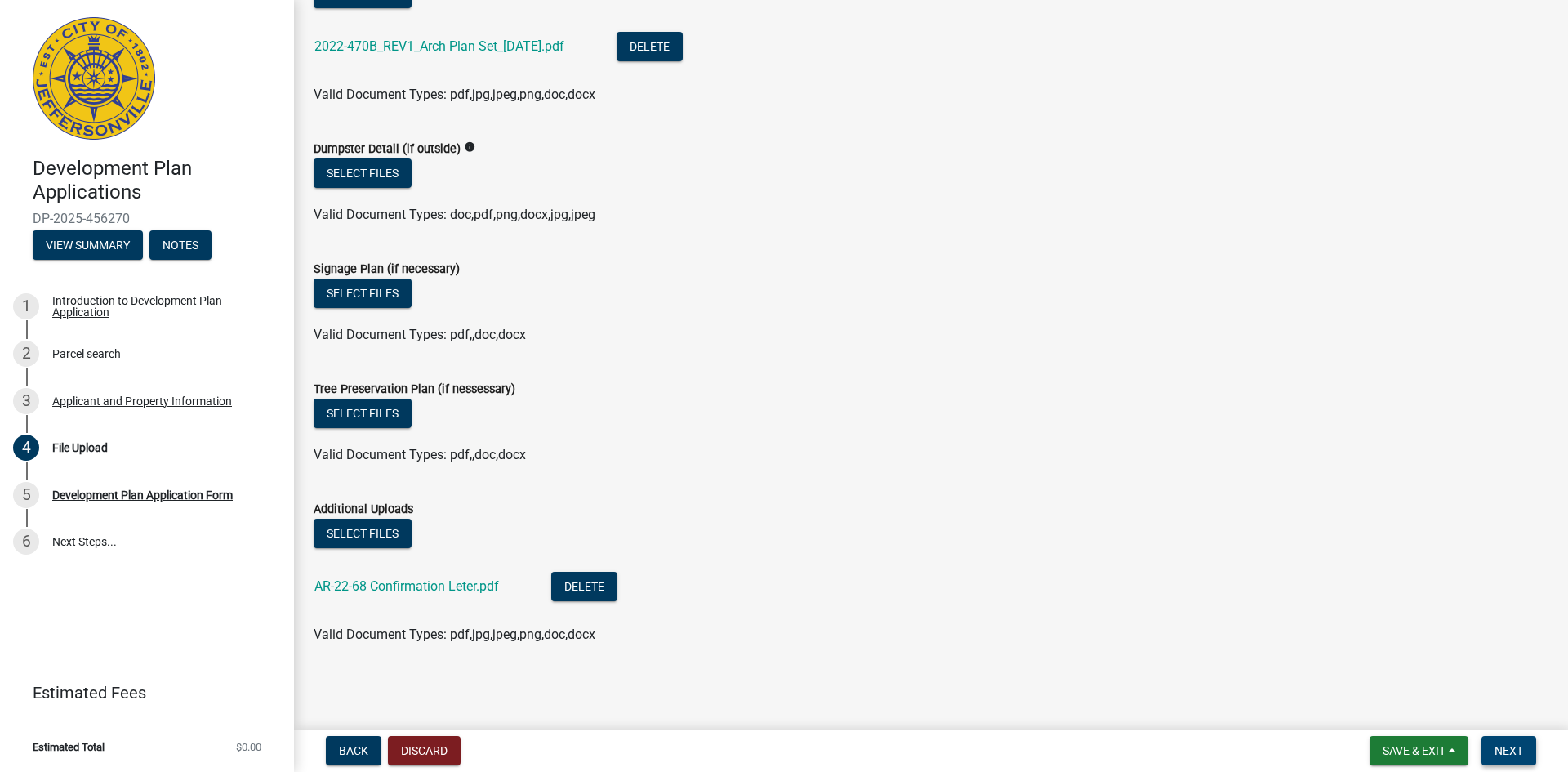
click at [1506, 751] on span "Next" at bounding box center [1508, 751] width 29 height 13
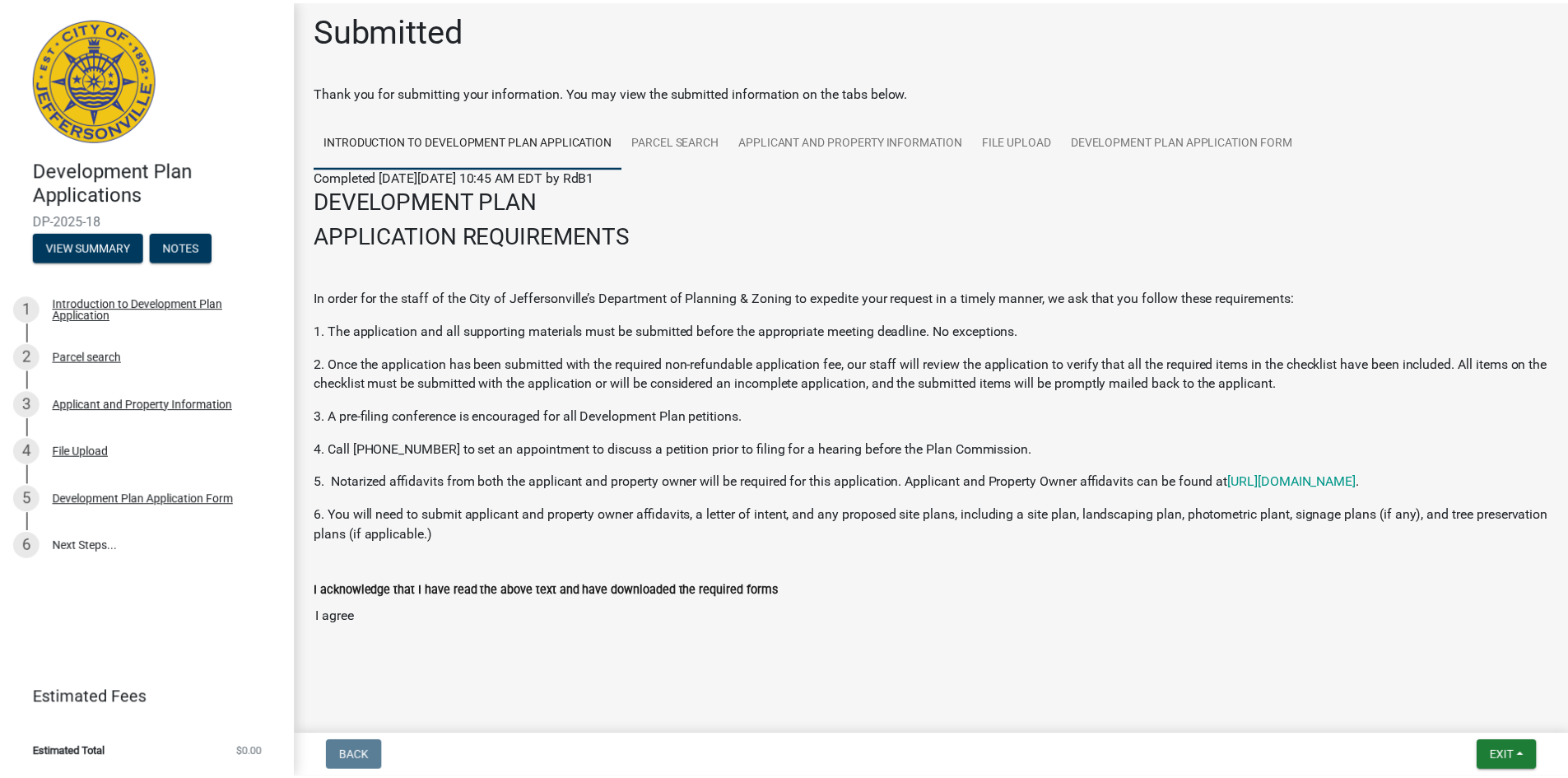
scroll to position [12, 0]
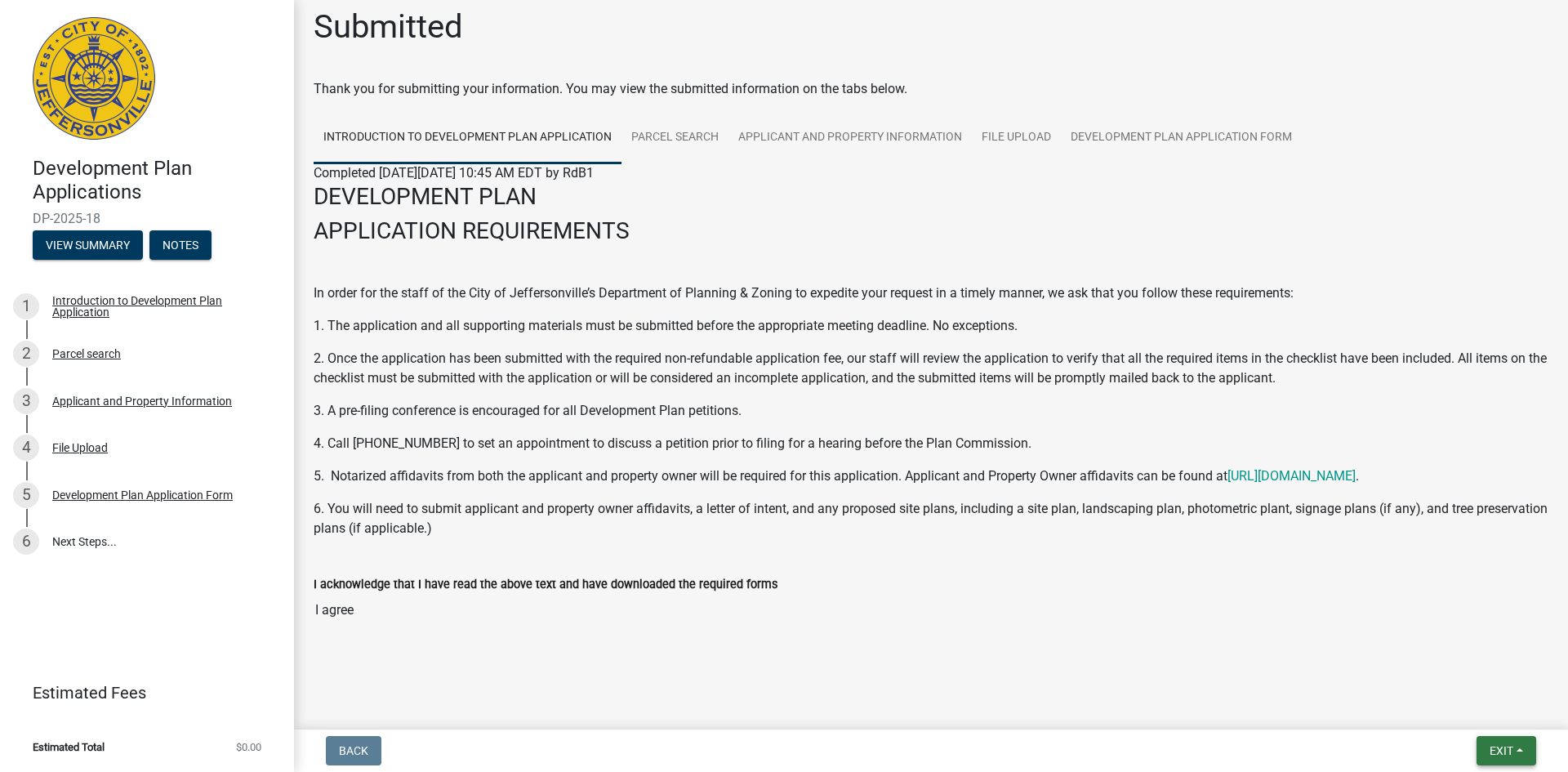
click at [1498, 749] on span "Exit" at bounding box center [1501, 751] width 24 height 13
click at [1461, 715] on button "Save & Exit" at bounding box center [1470, 708] width 130 height 39
